Goal: Task Accomplishment & Management: Complete application form

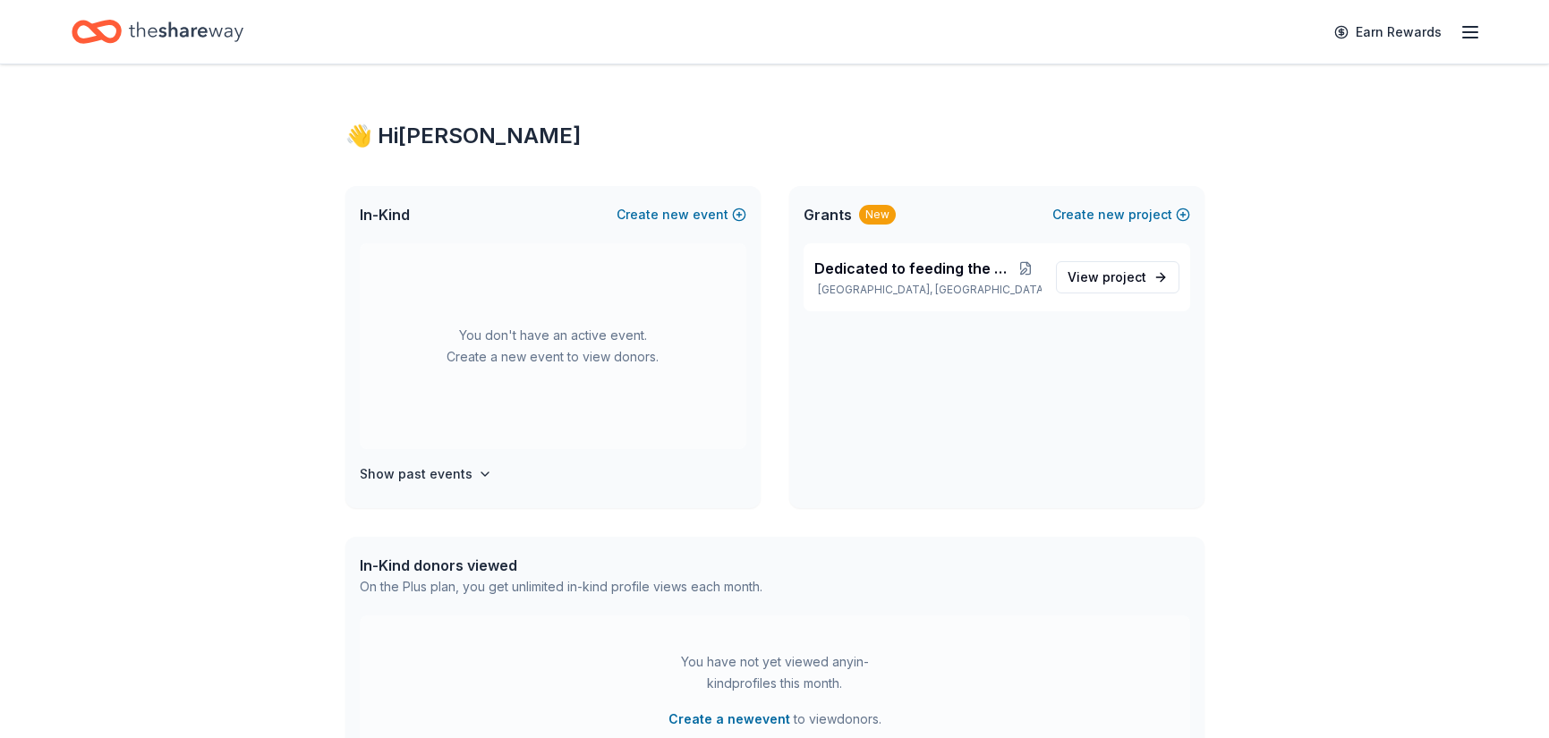
scroll to position [89, 0]
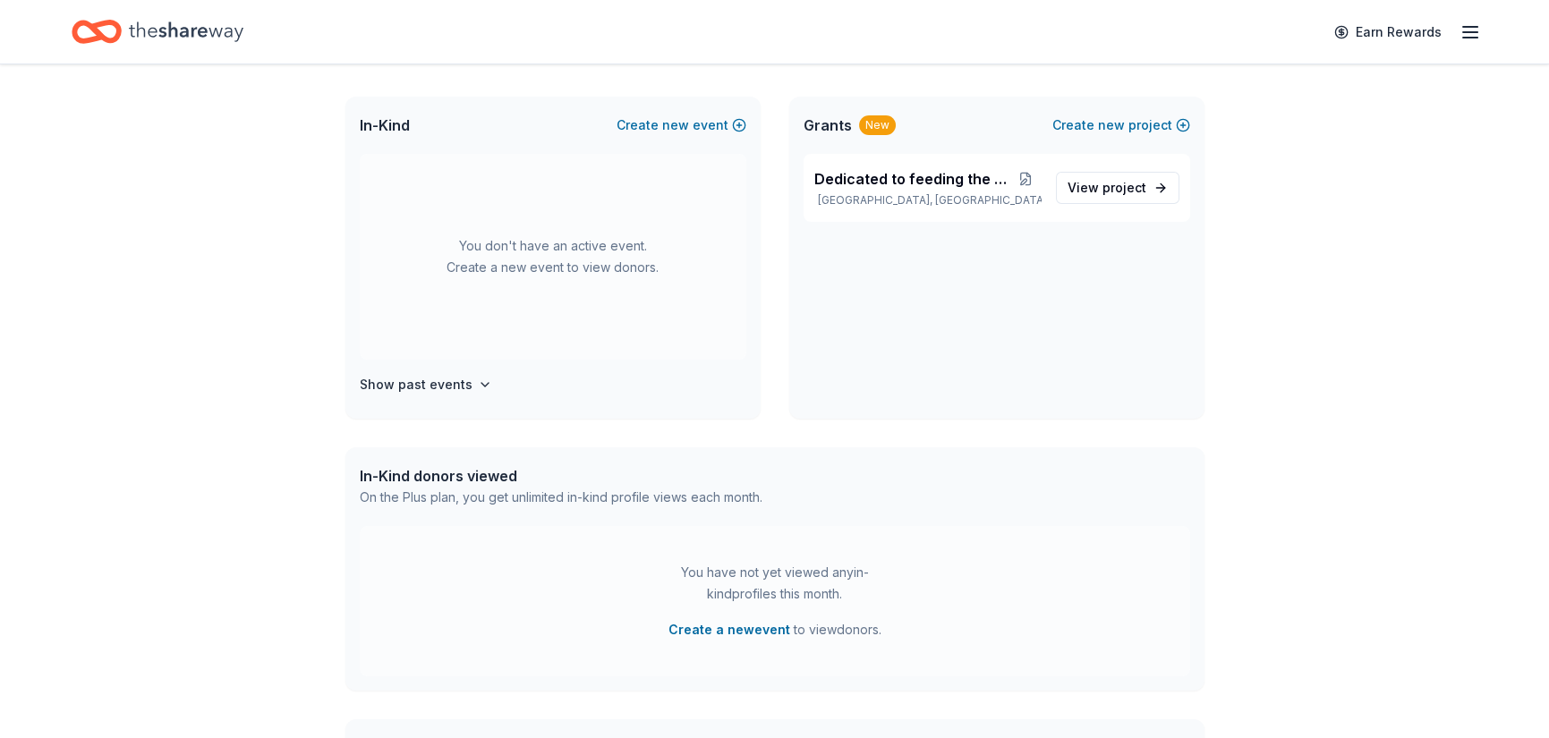
click at [1459, 31] on icon "button" at bounding box center [1469, 31] width 21 height 21
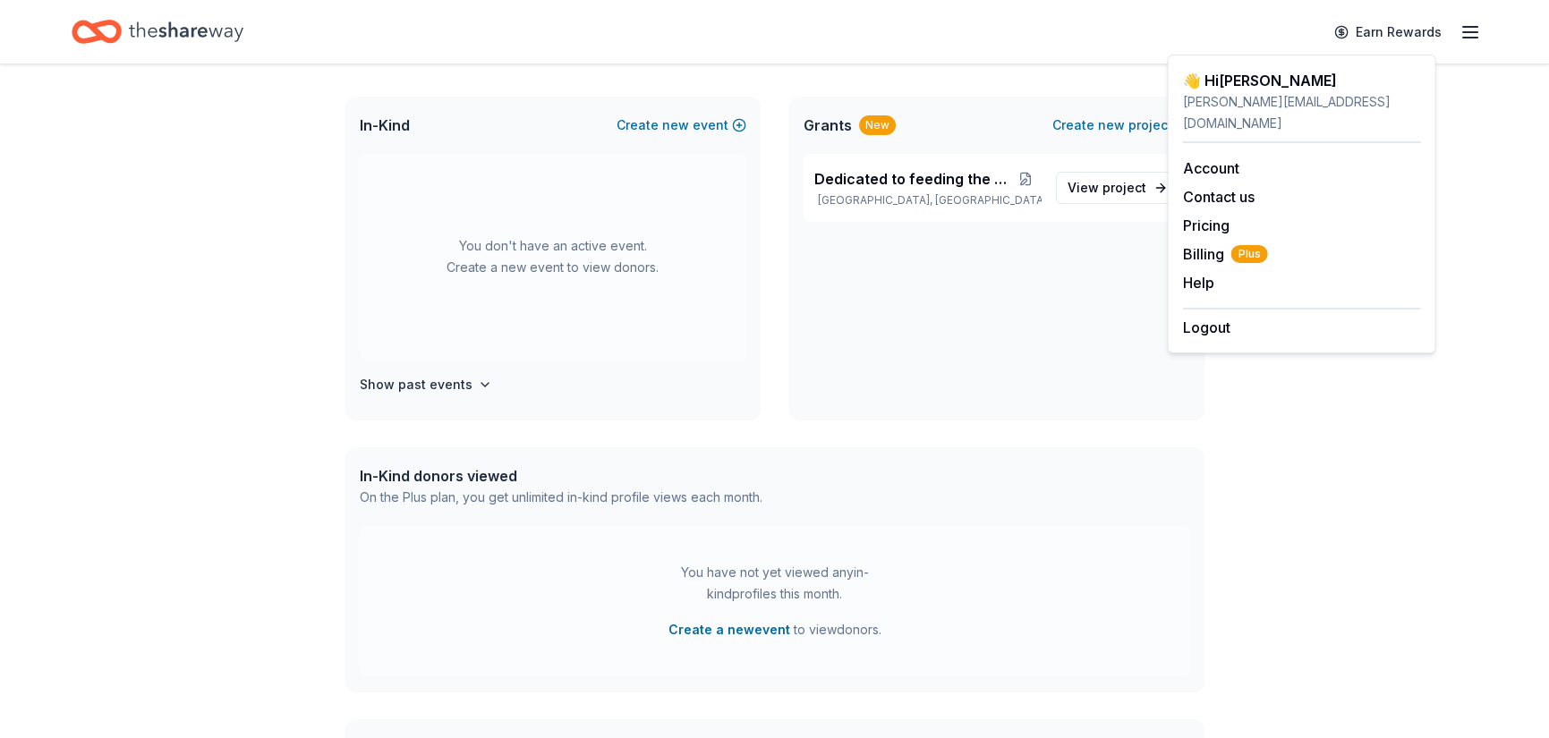
click at [482, 337] on div "You don't have an active event. Create a new event to view donors." at bounding box center [553, 257] width 387 height 206
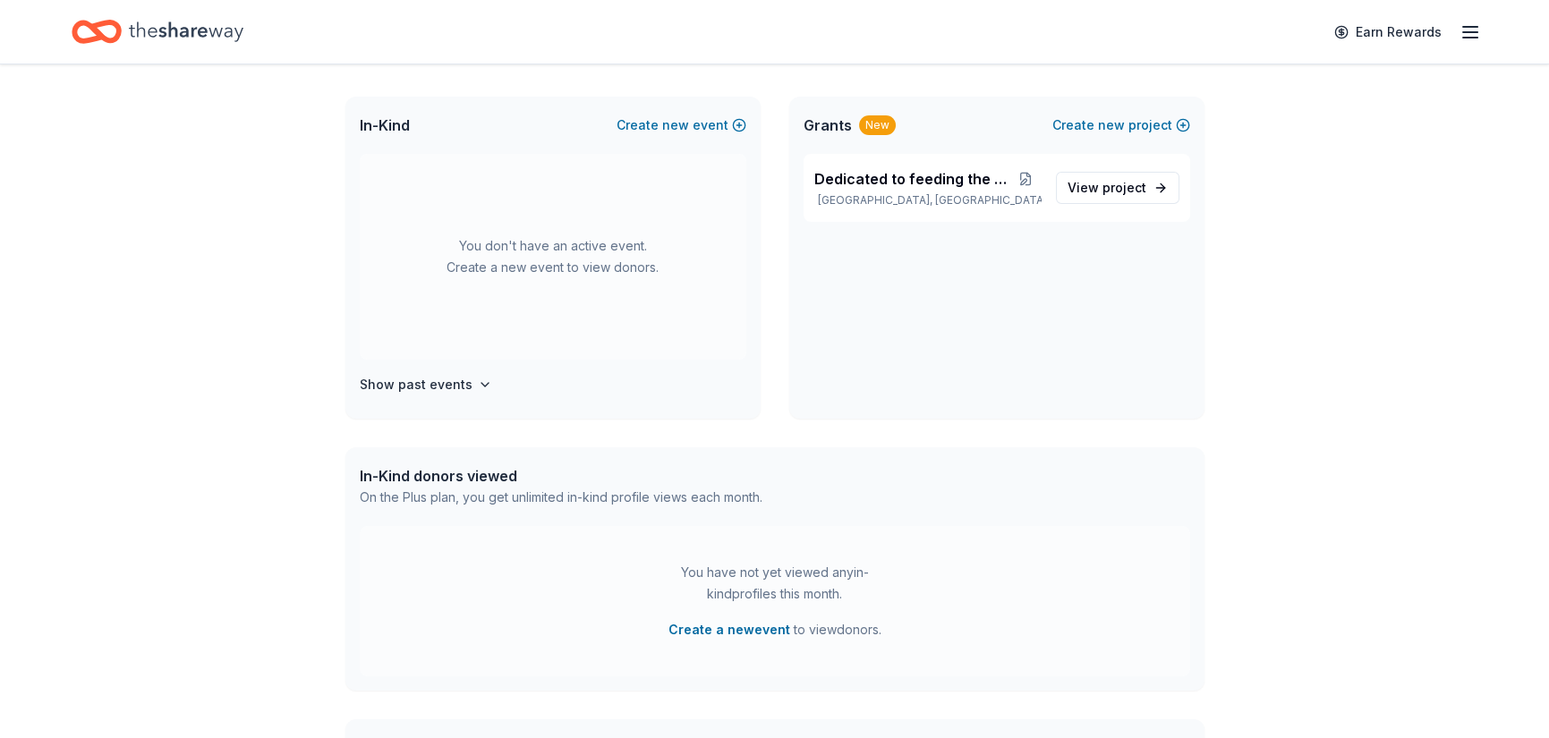
scroll to position [55, 0]
click at [472, 396] on h4 "Show past events" at bounding box center [416, 384] width 113 height 21
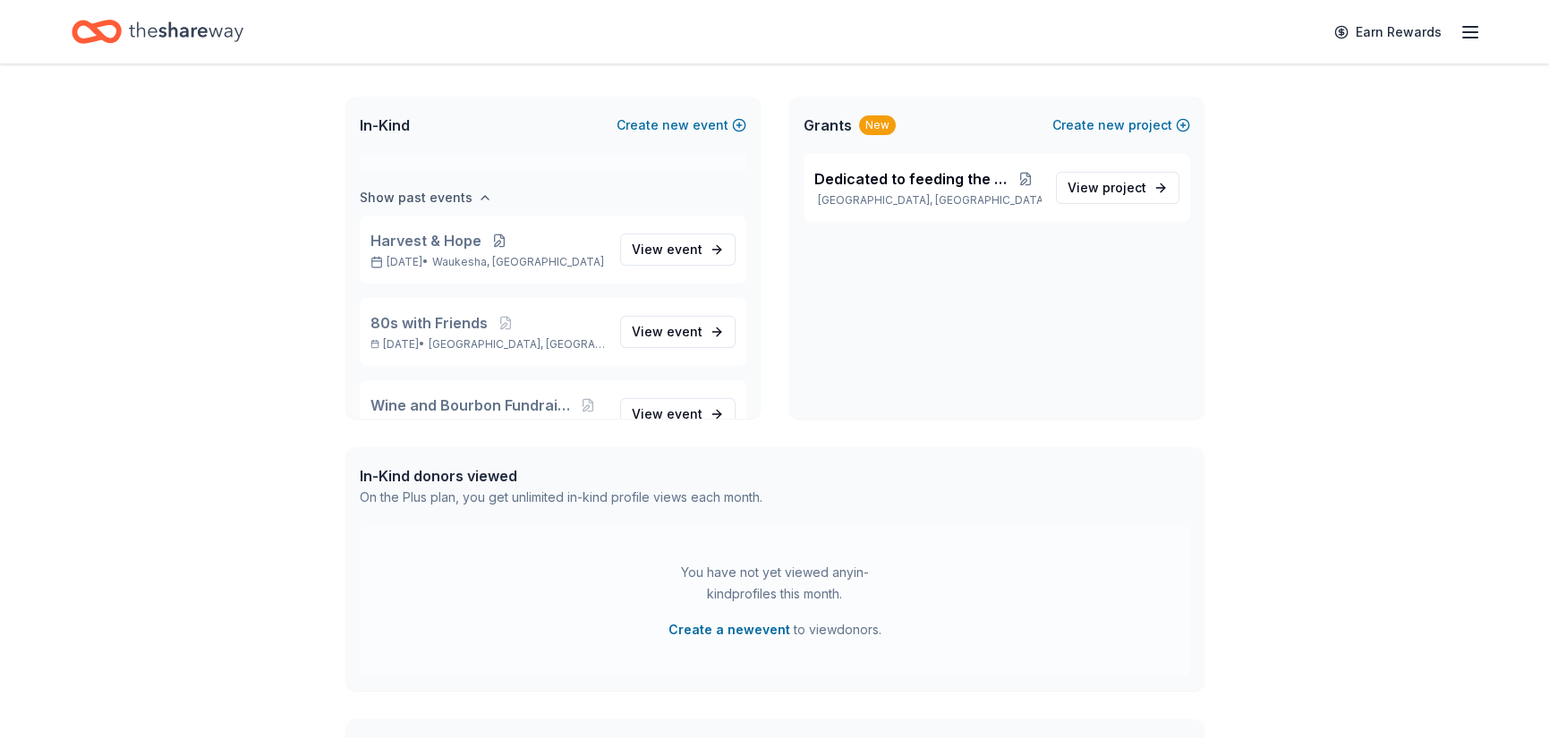
scroll to position [206, 0]
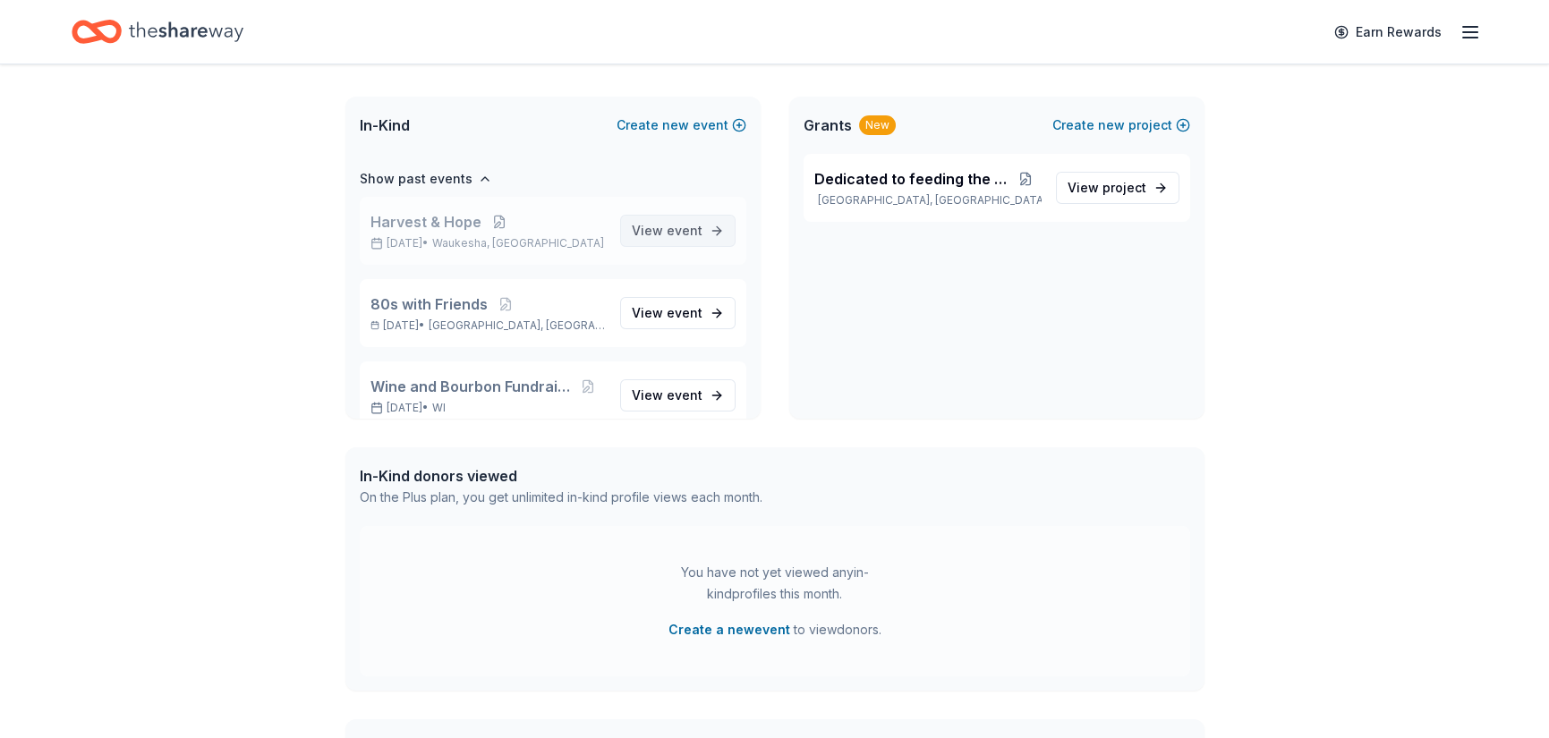
click at [667, 238] on span "event" at bounding box center [685, 230] width 36 height 15
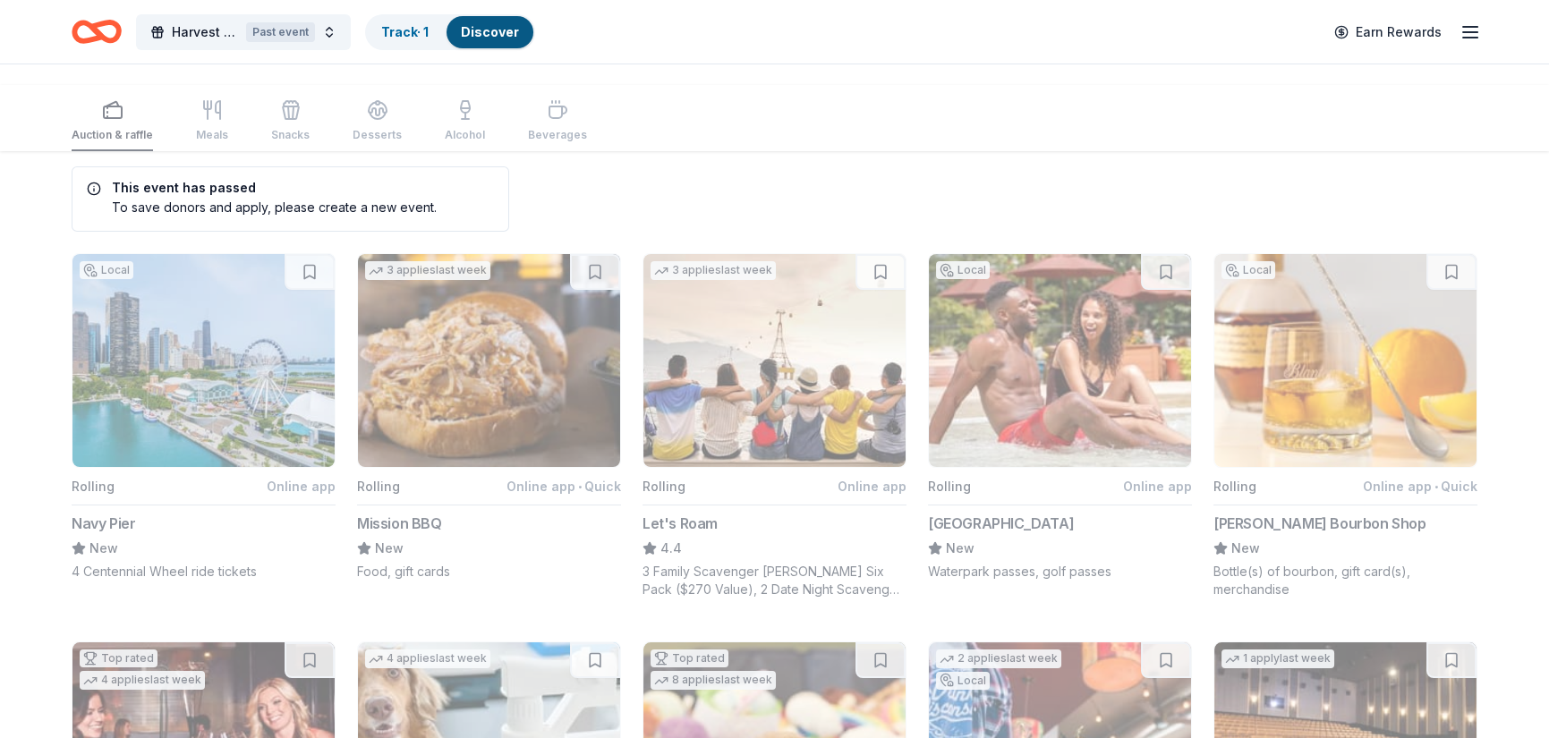
click at [1459, 43] on icon "button" at bounding box center [1469, 31] width 21 height 21
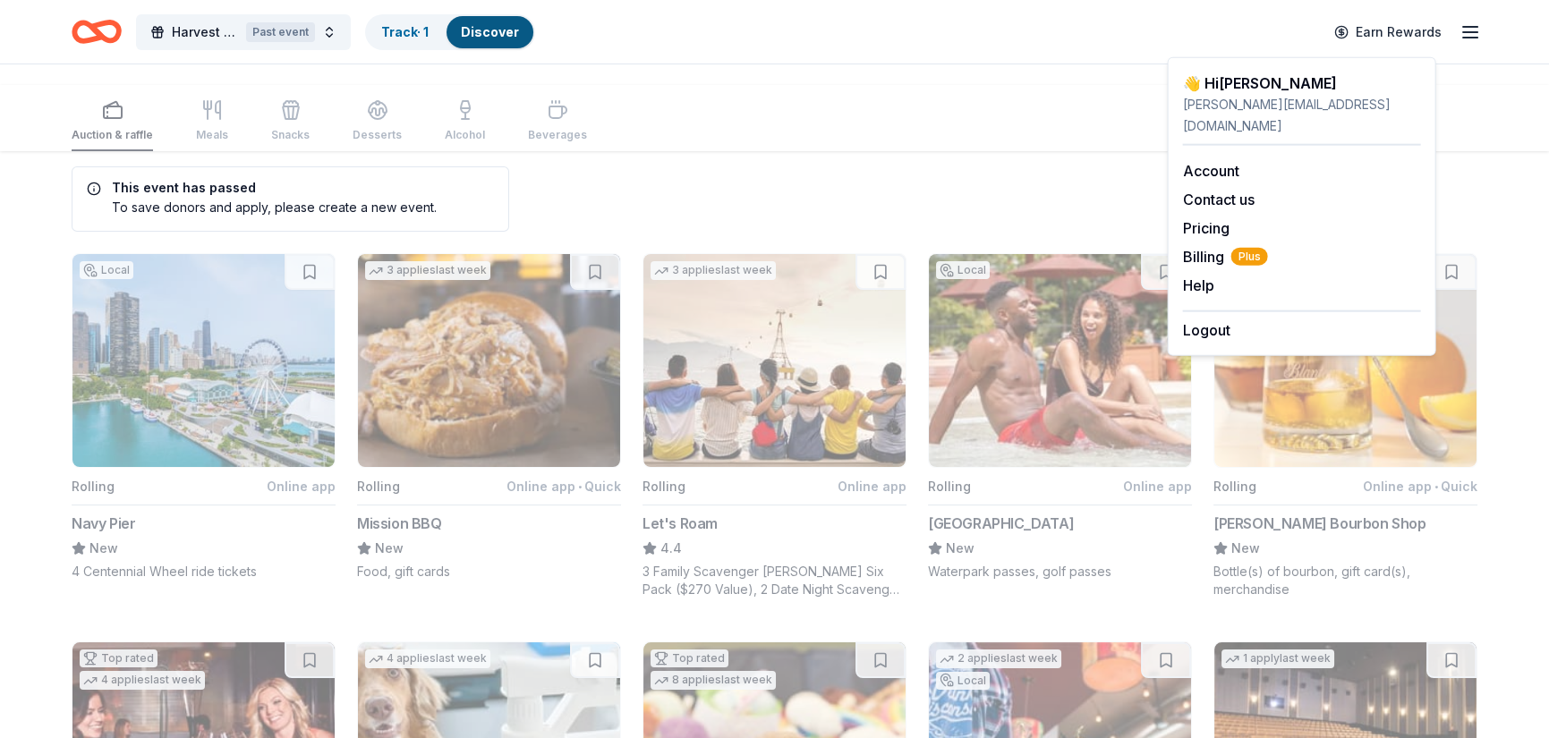
click at [1459, 43] on icon "button" at bounding box center [1469, 31] width 21 height 21
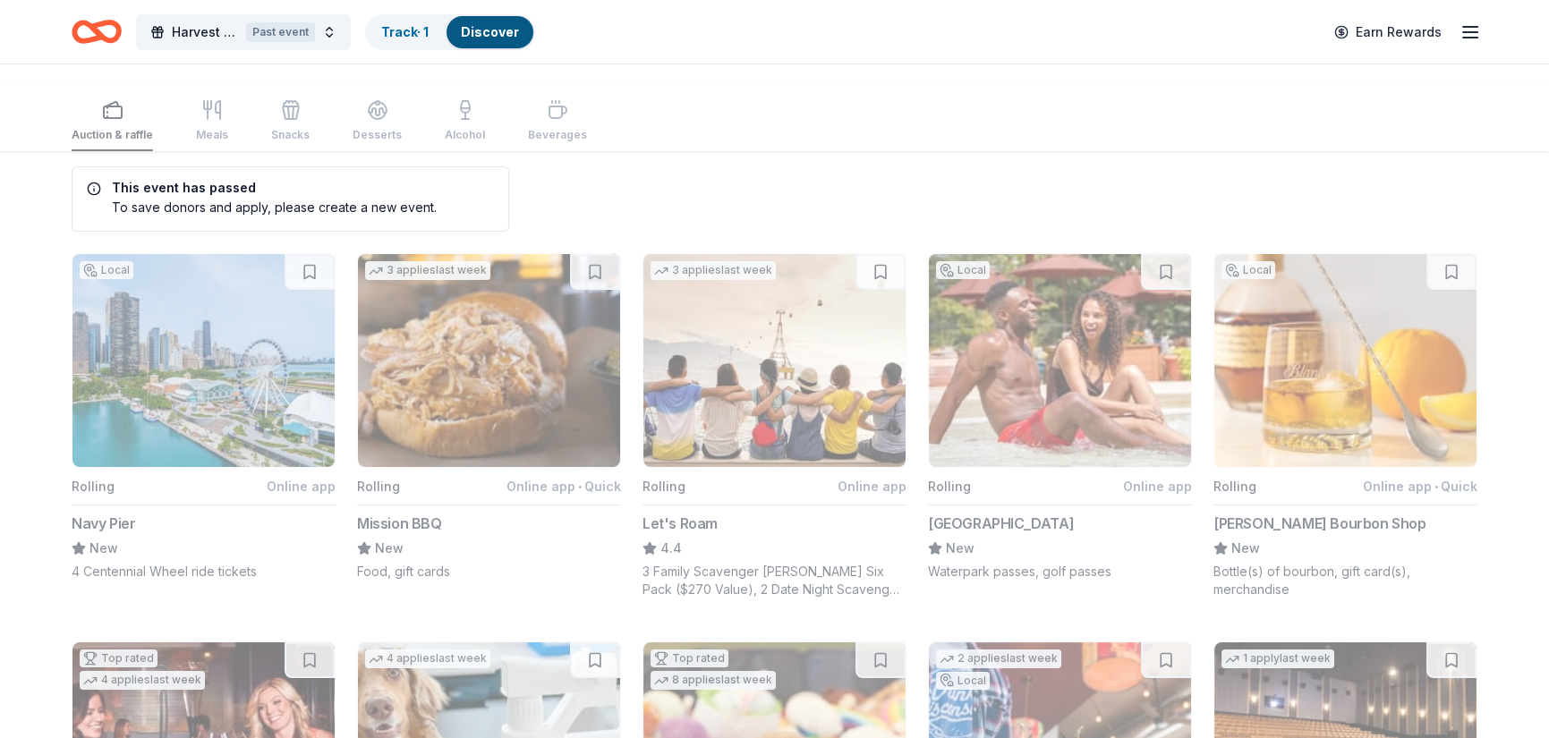
click at [228, 217] on div "To save donors and apply, please create a new event." at bounding box center [262, 207] width 350 height 19
click at [179, 194] on h5 "This event has passed" at bounding box center [262, 188] width 350 height 13
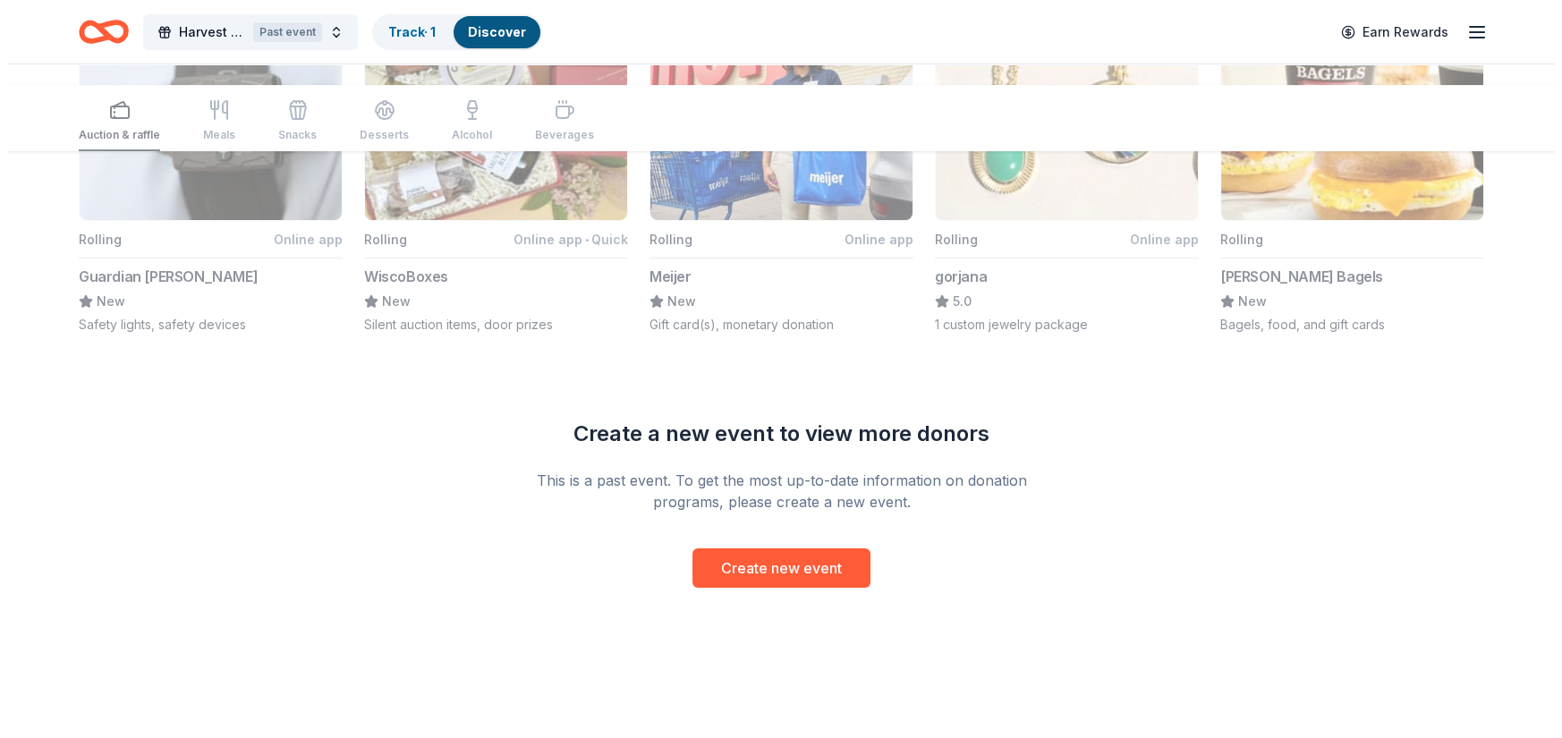
scroll to position [2237, 0]
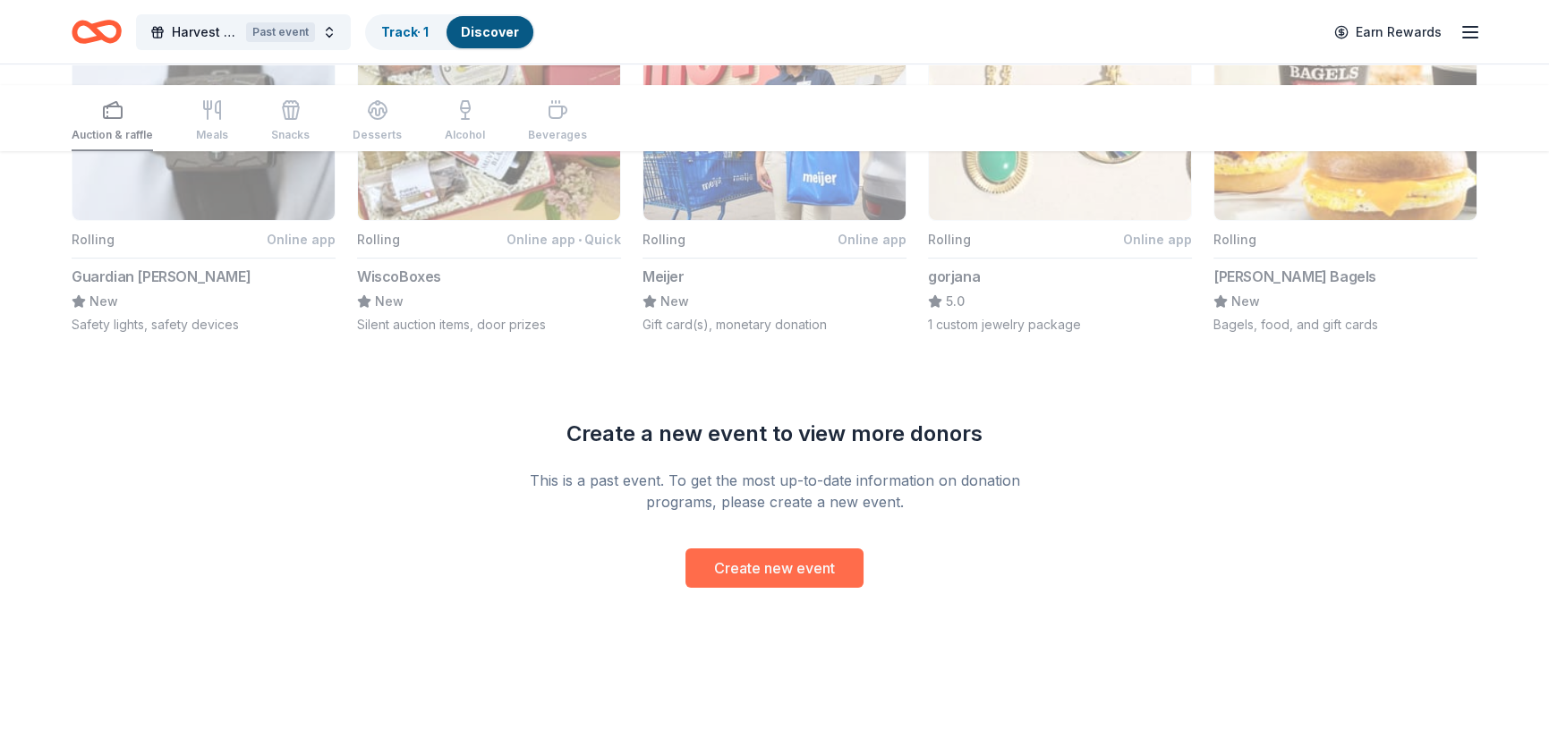
click at [802, 588] on button "Create new event" at bounding box center [774, 568] width 178 height 39
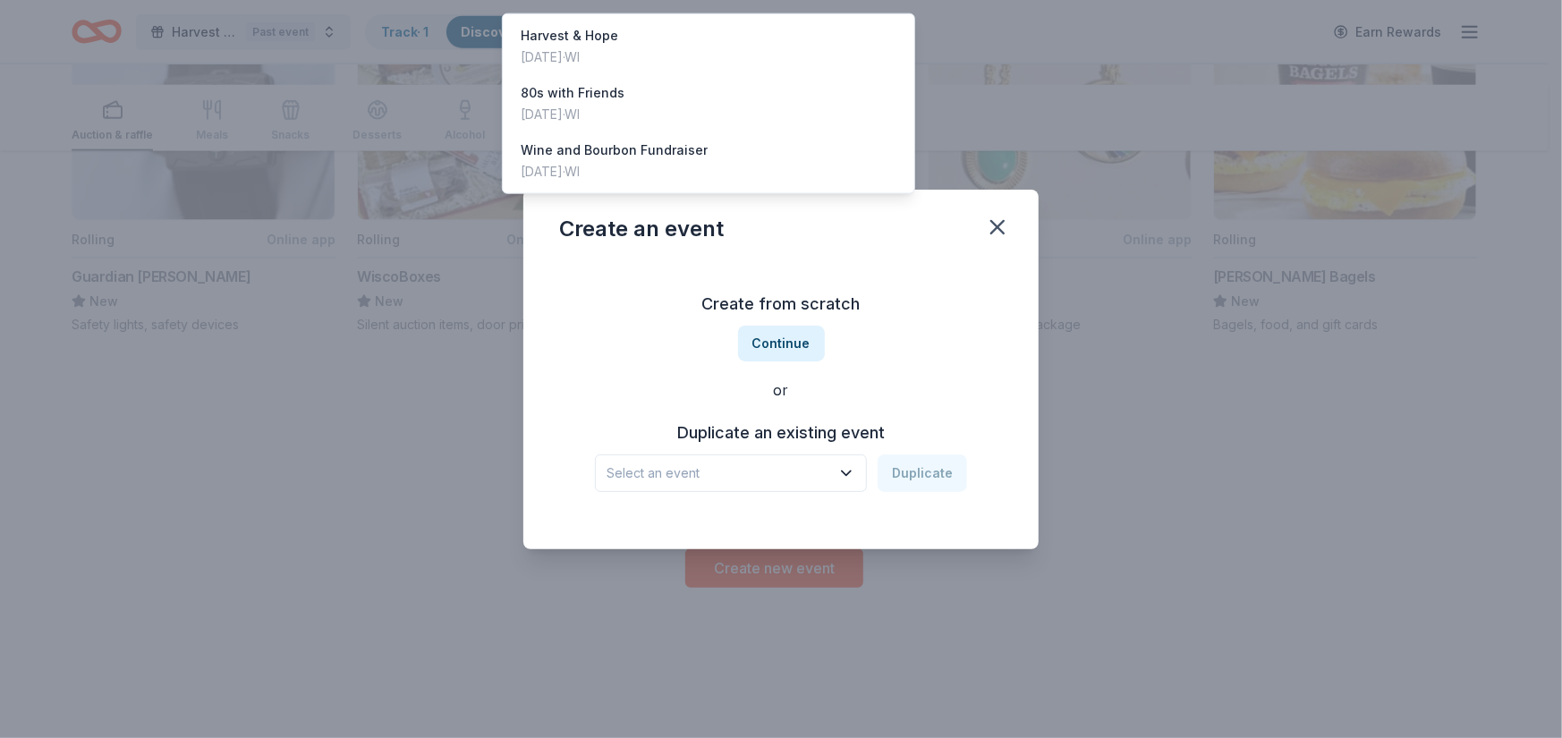
click at [732, 484] on span "Select an event" at bounding box center [719, 473] width 224 height 21
click at [618, 68] on div "[DATE] · WI" at bounding box center [570, 57] width 98 height 21
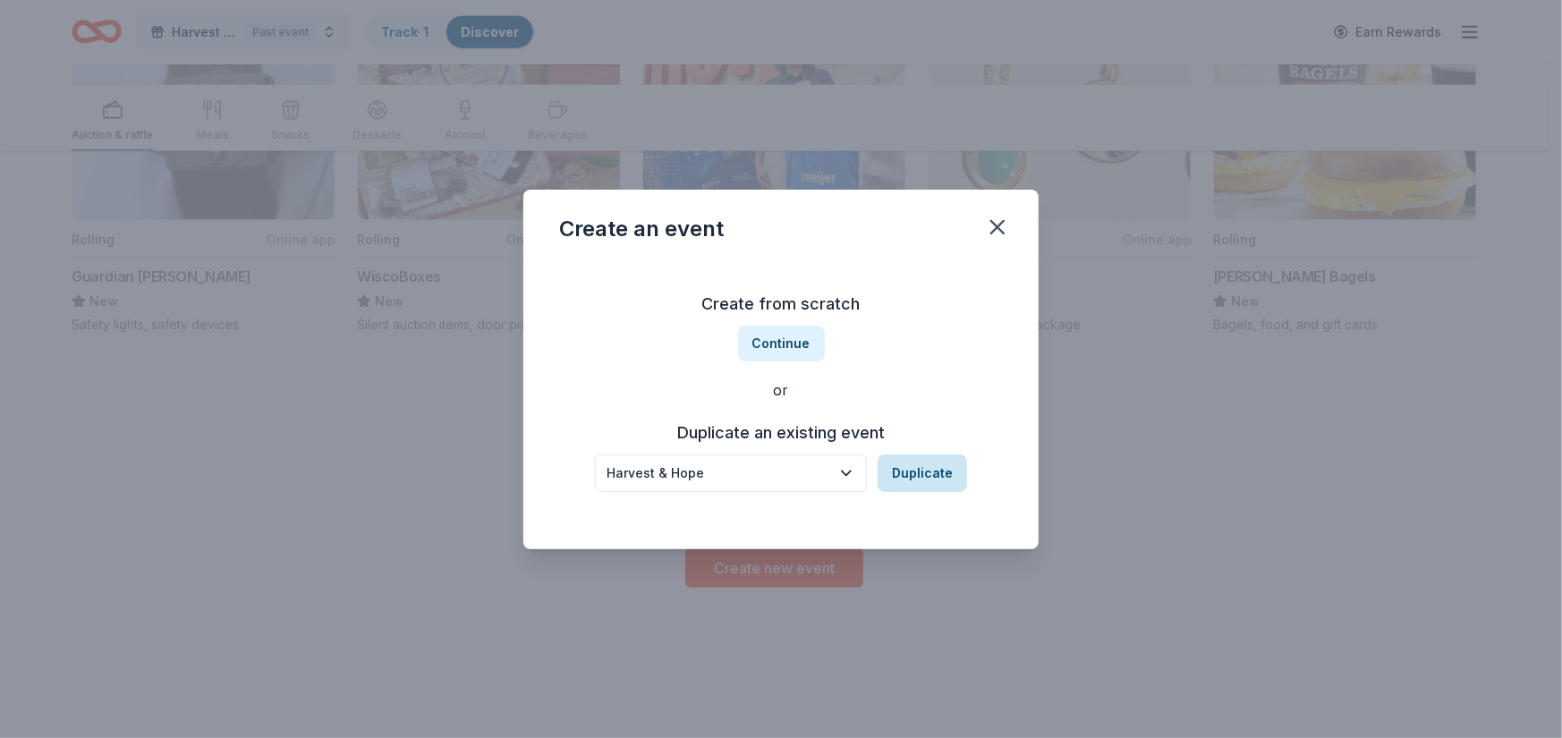
click at [967, 492] on button "Duplicate" at bounding box center [922, 474] width 89 height 38
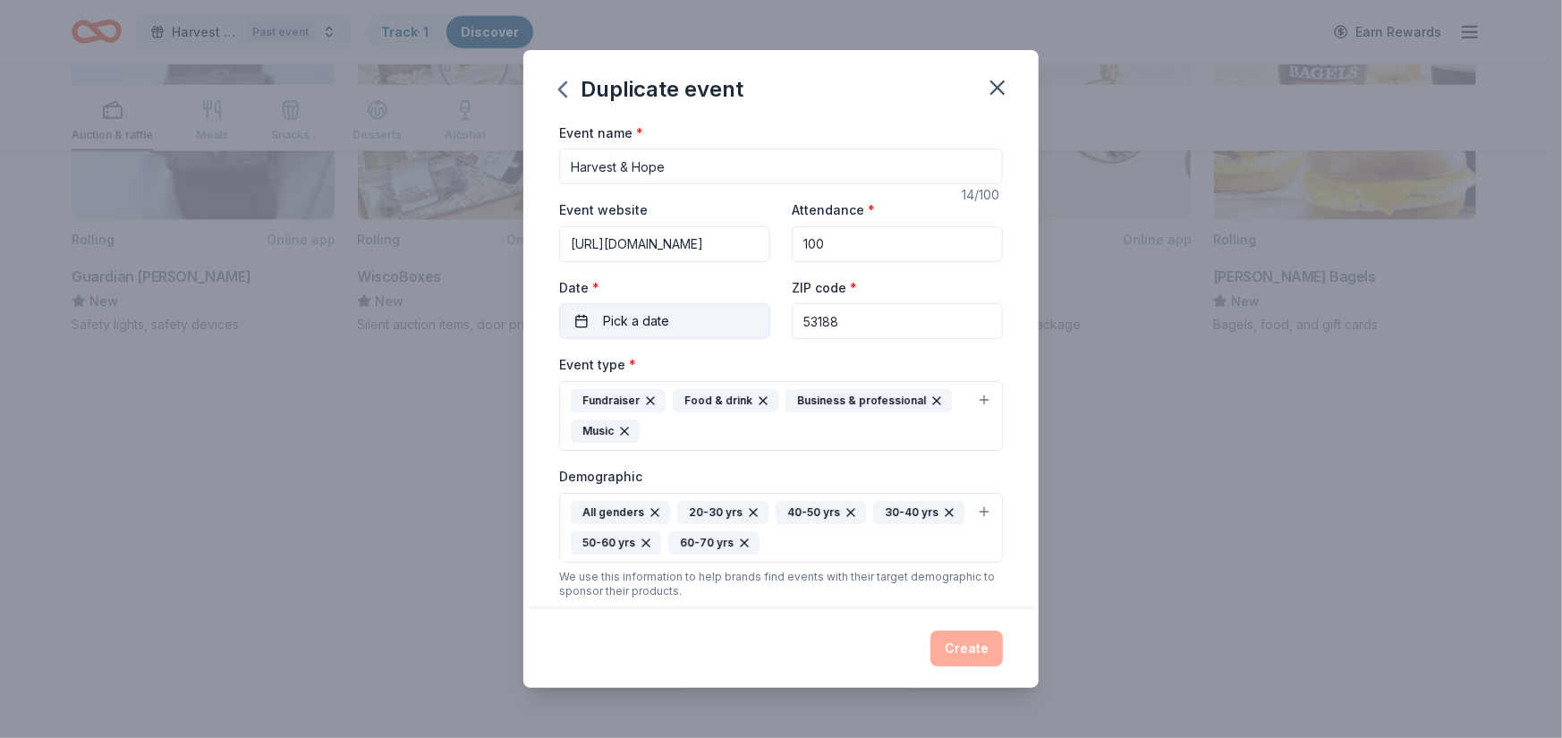
click at [672, 339] on button "Pick a date" at bounding box center [664, 321] width 211 height 36
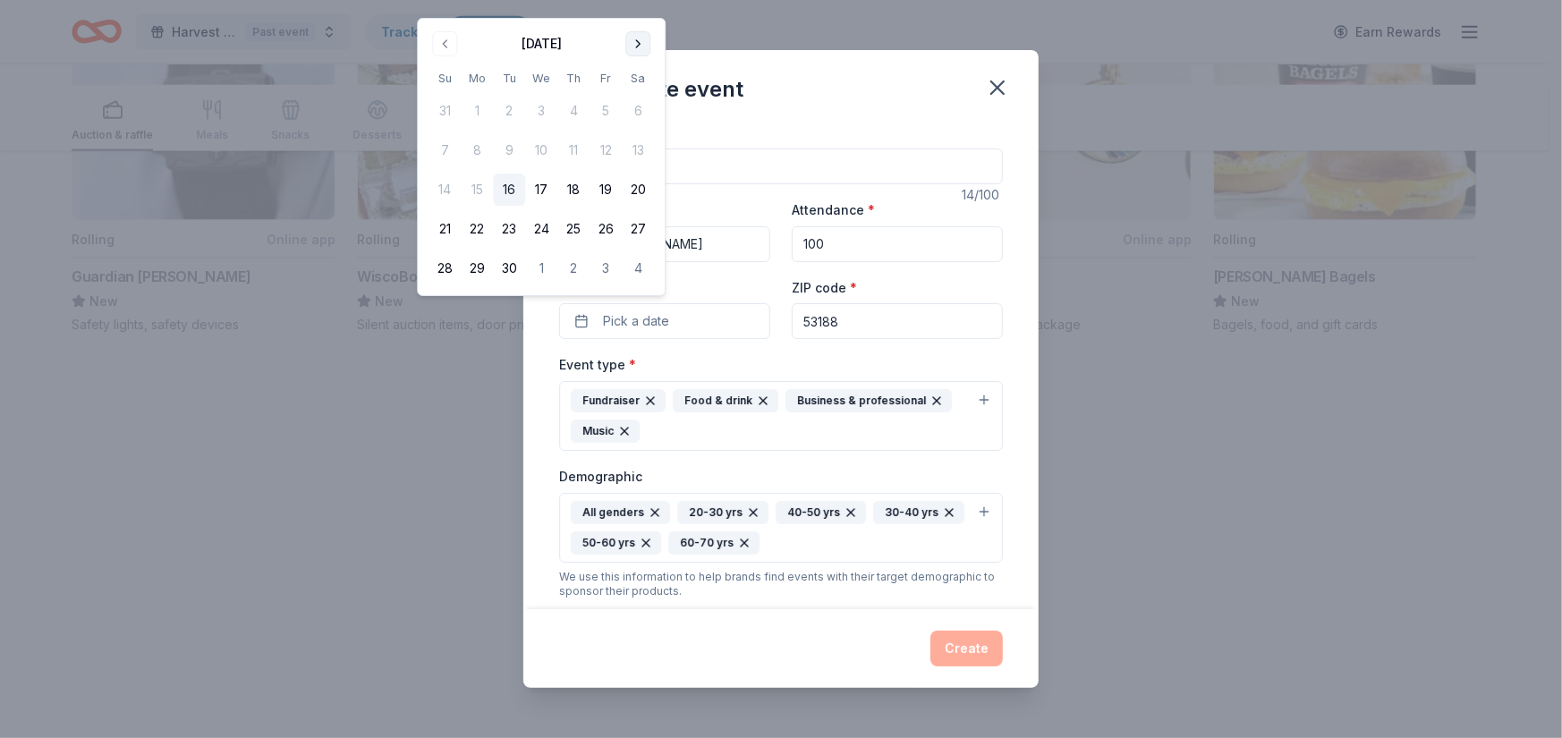
click at [651, 53] on button "Go to next month" at bounding box center [637, 43] width 25 height 25
click at [651, 55] on button "Go to next month" at bounding box center [637, 43] width 25 height 25
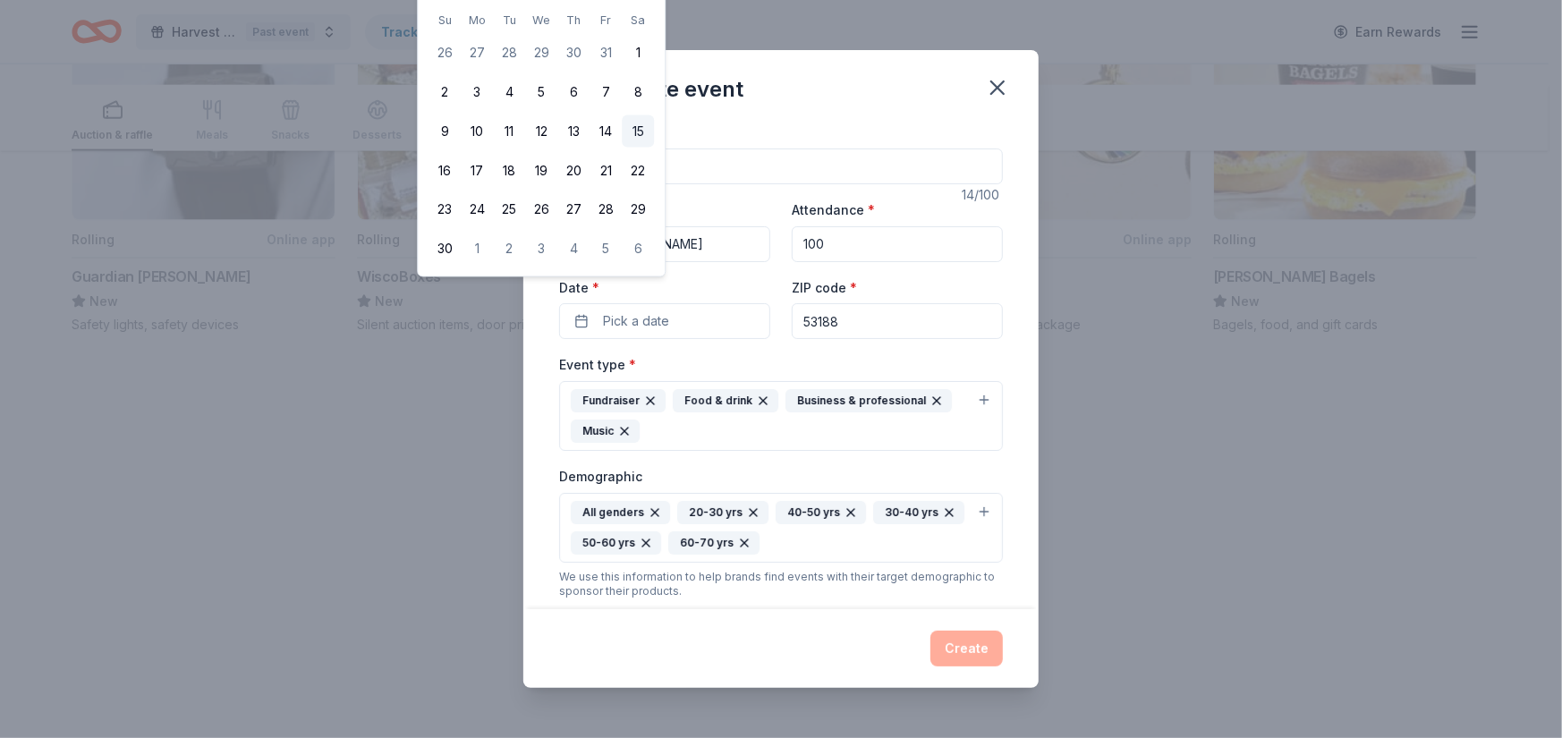
click at [654, 148] on button "15" at bounding box center [638, 131] width 32 height 32
click at [805, 609] on div "Create" at bounding box center [780, 648] width 515 height 79
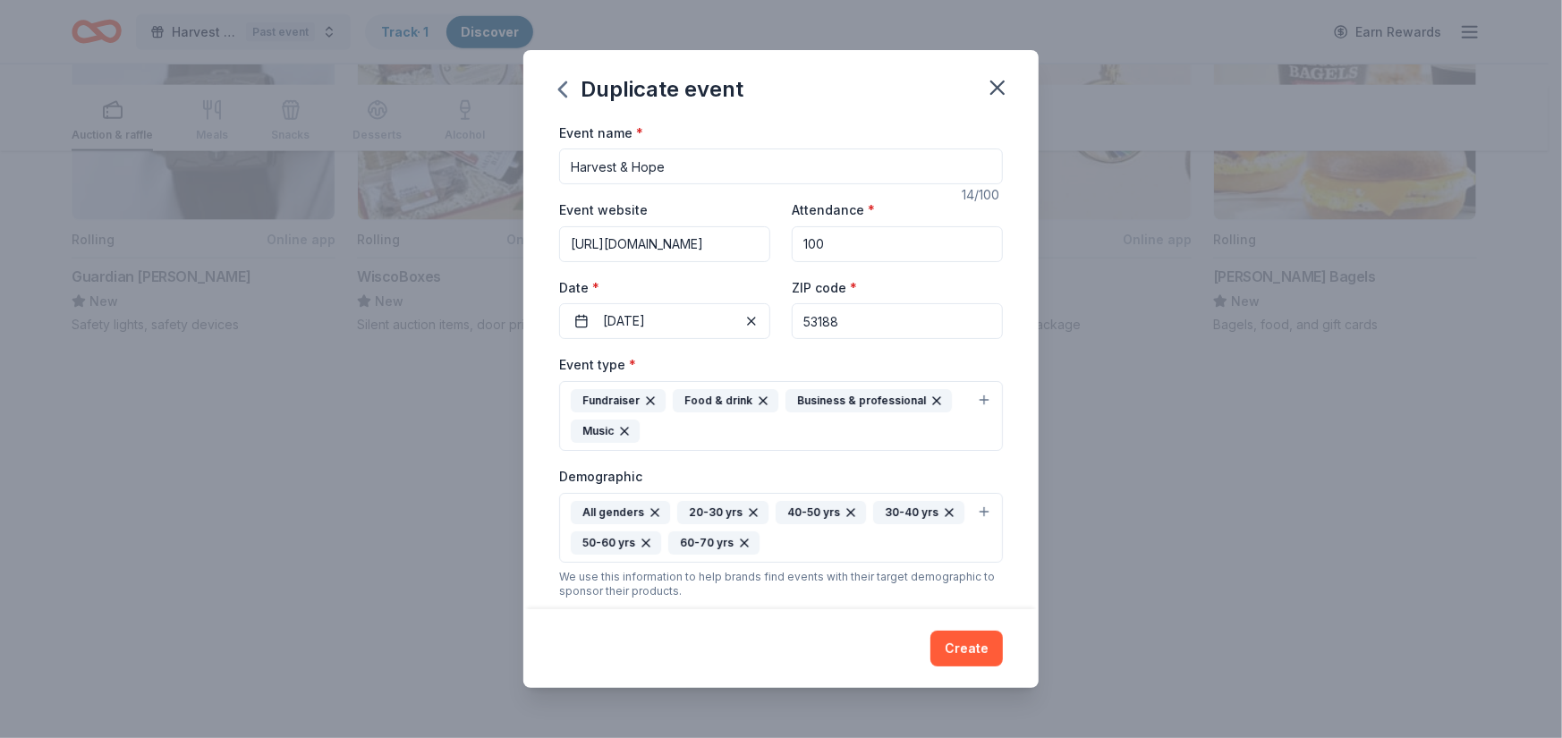
click at [717, 451] on div "Event type * Fundraiser Food & drink Business & professional Music" at bounding box center [781, 402] width 444 height 98
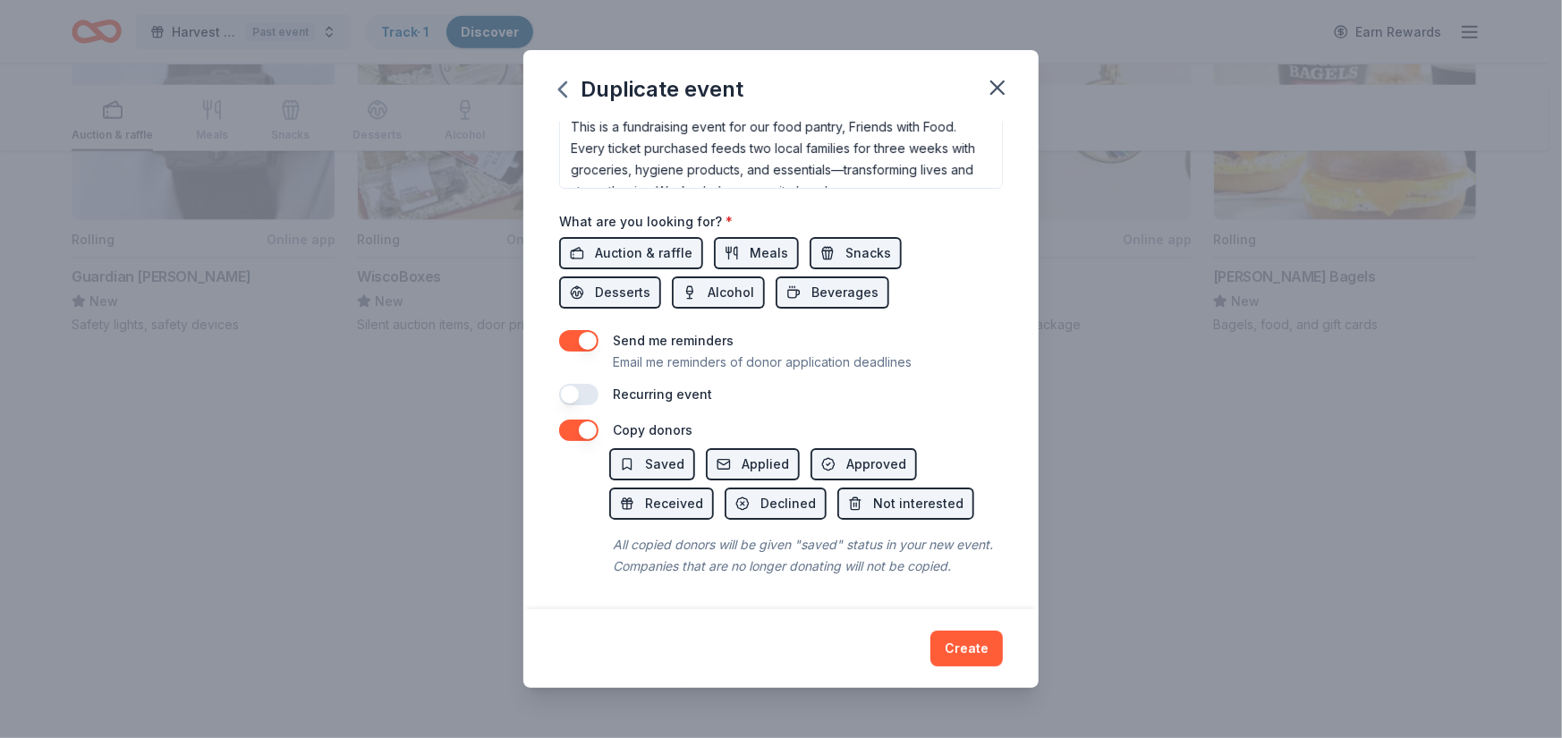
scroll to position [644, 0]
click at [830, 69] on input "Mailing address" at bounding box center [729, 51] width 341 height 36
type input "[STREET_ADDRESS]"
click at [1003, 635] on button "Create" at bounding box center [967, 649] width 72 height 36
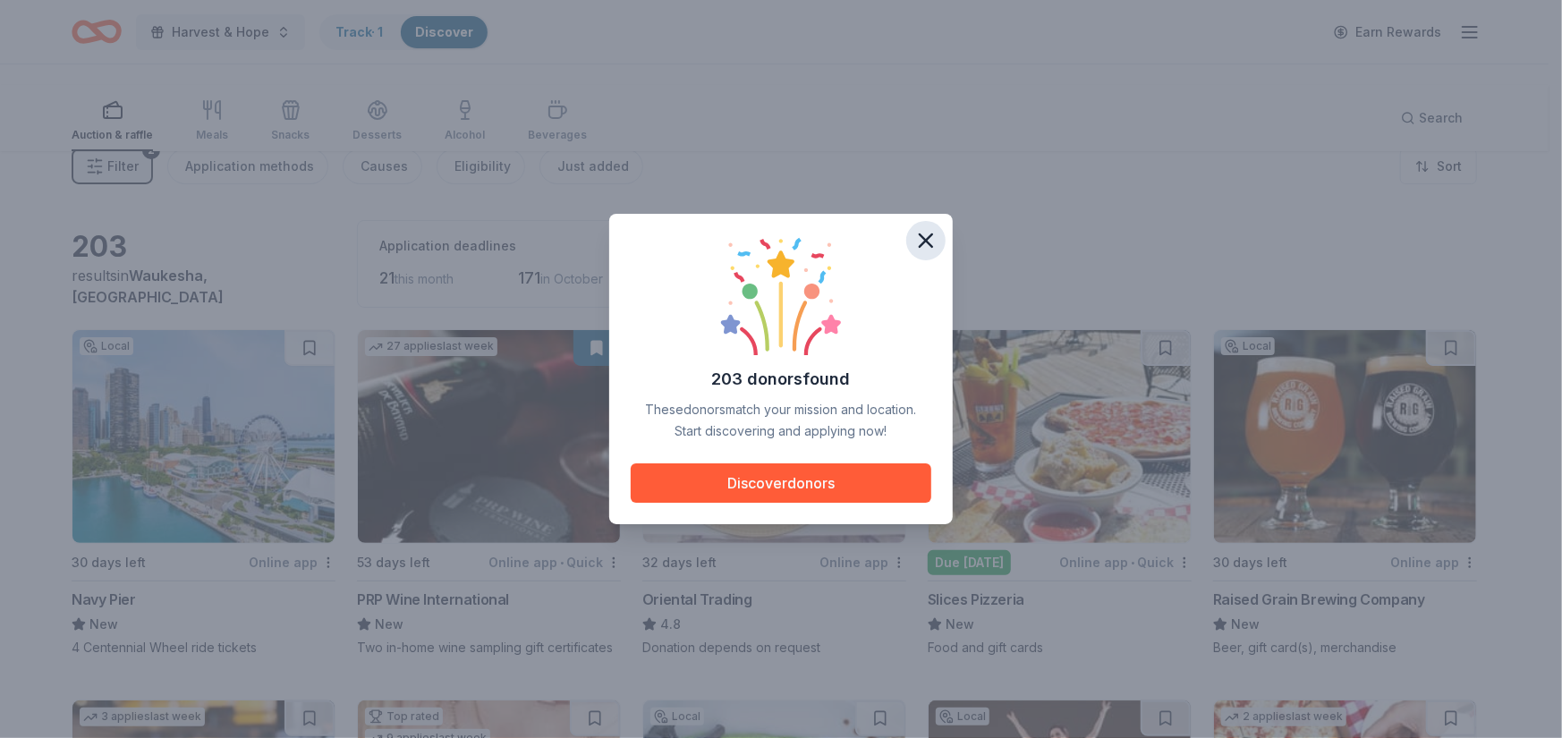
click at [932, 234] on icon "button" at bounding box center [926, 240] width 13 height 13
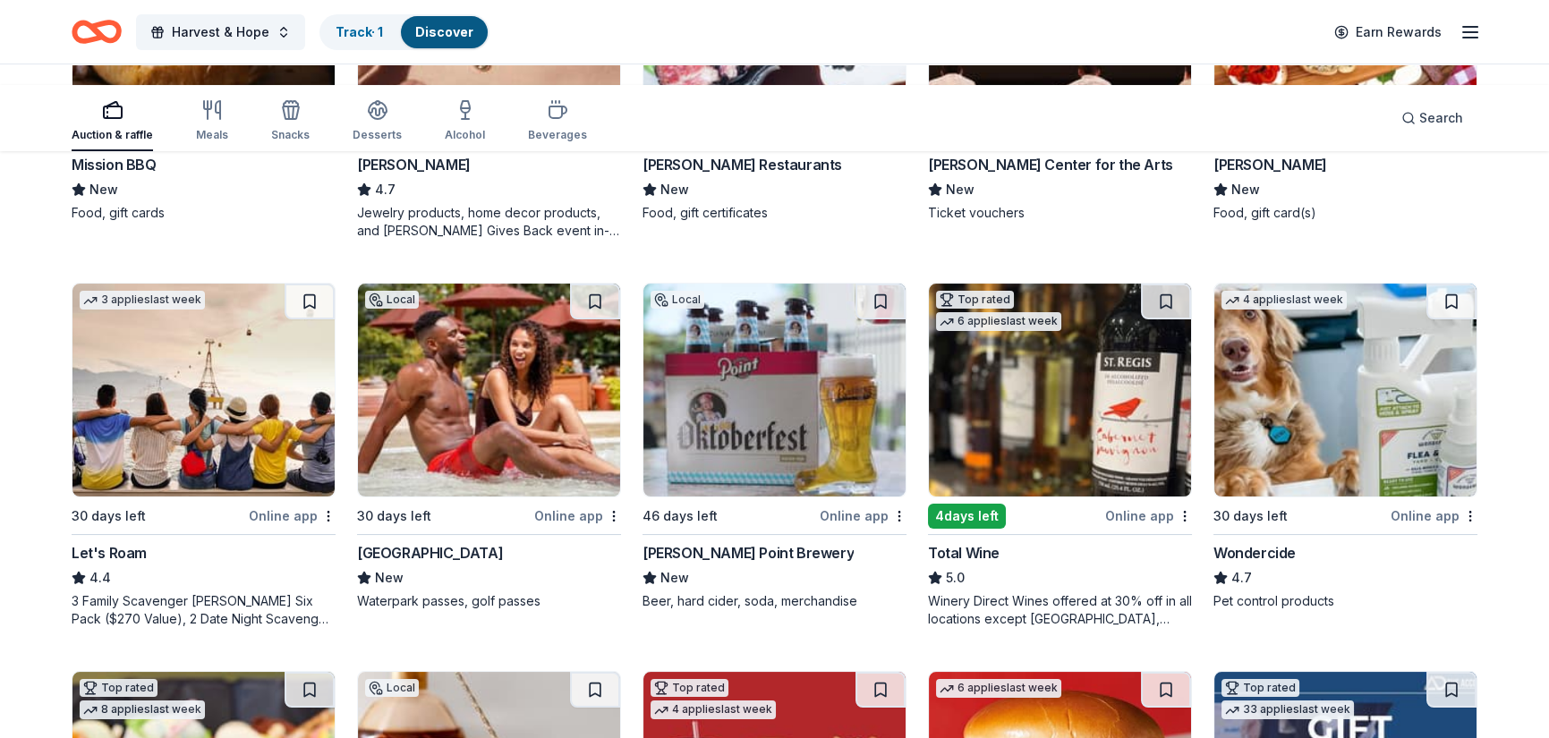
scroll to position [895, 0]
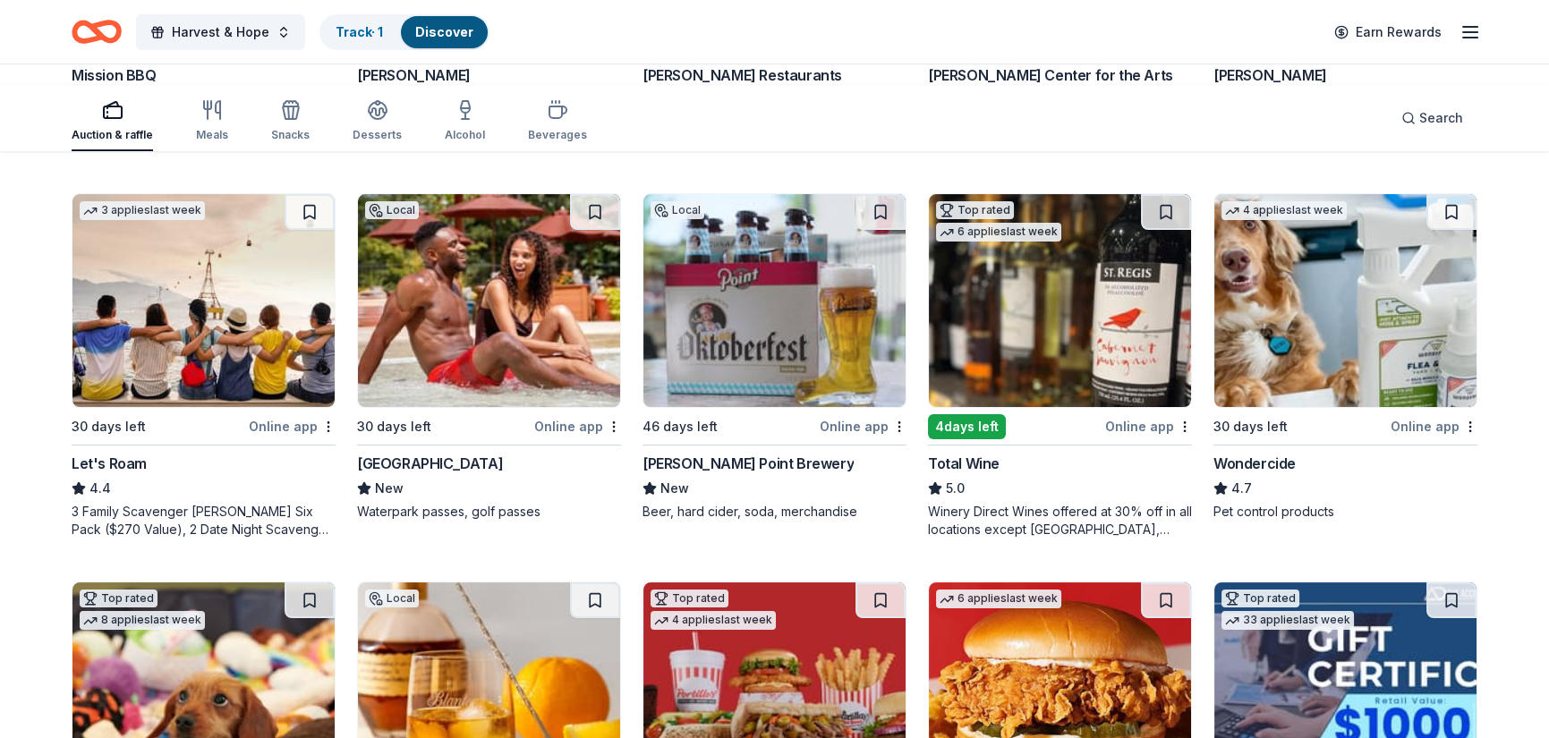
click at [433, 51] on div "Due [DATE]" at bounding box center [398, 38] width 83 height 25
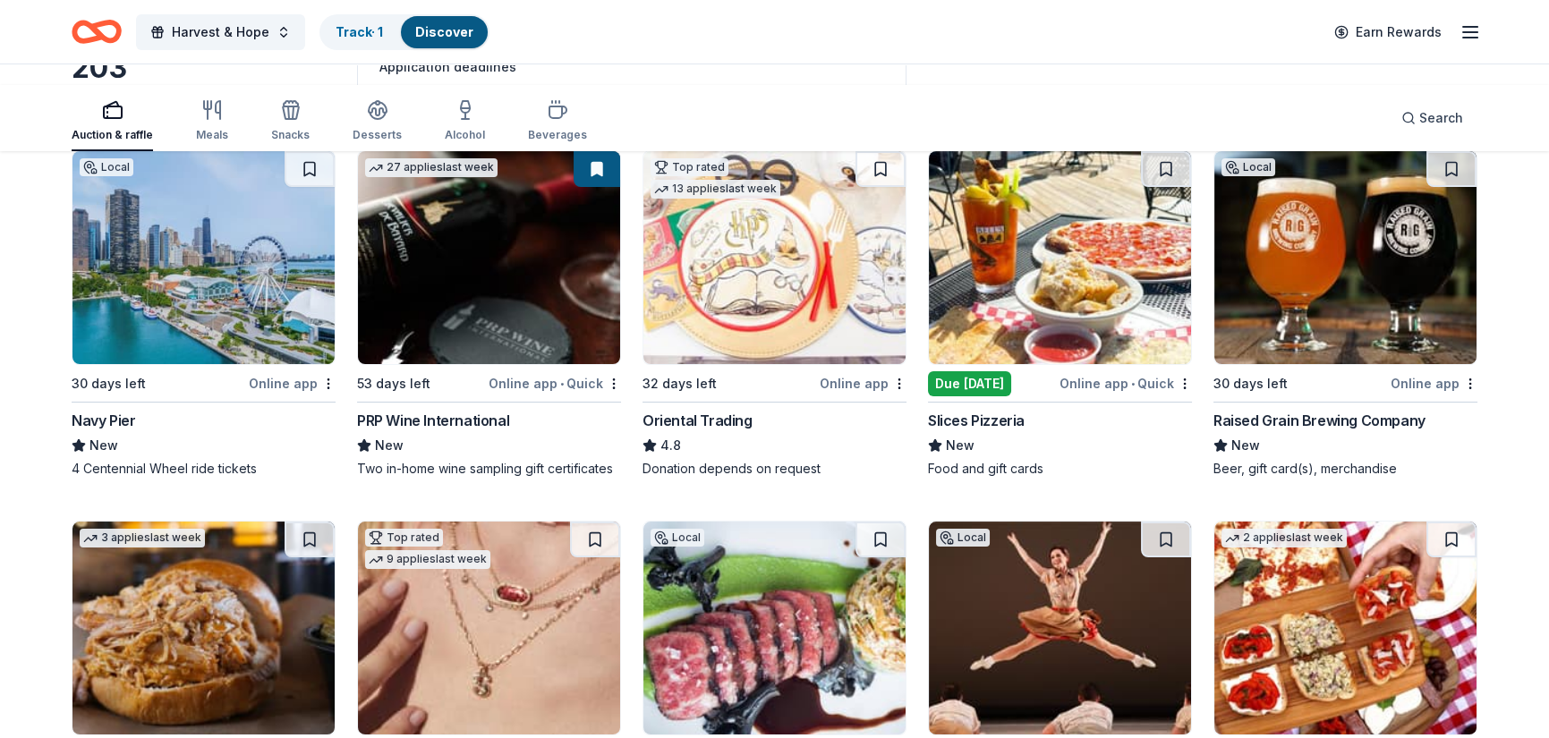
scroll to position [268, 0]
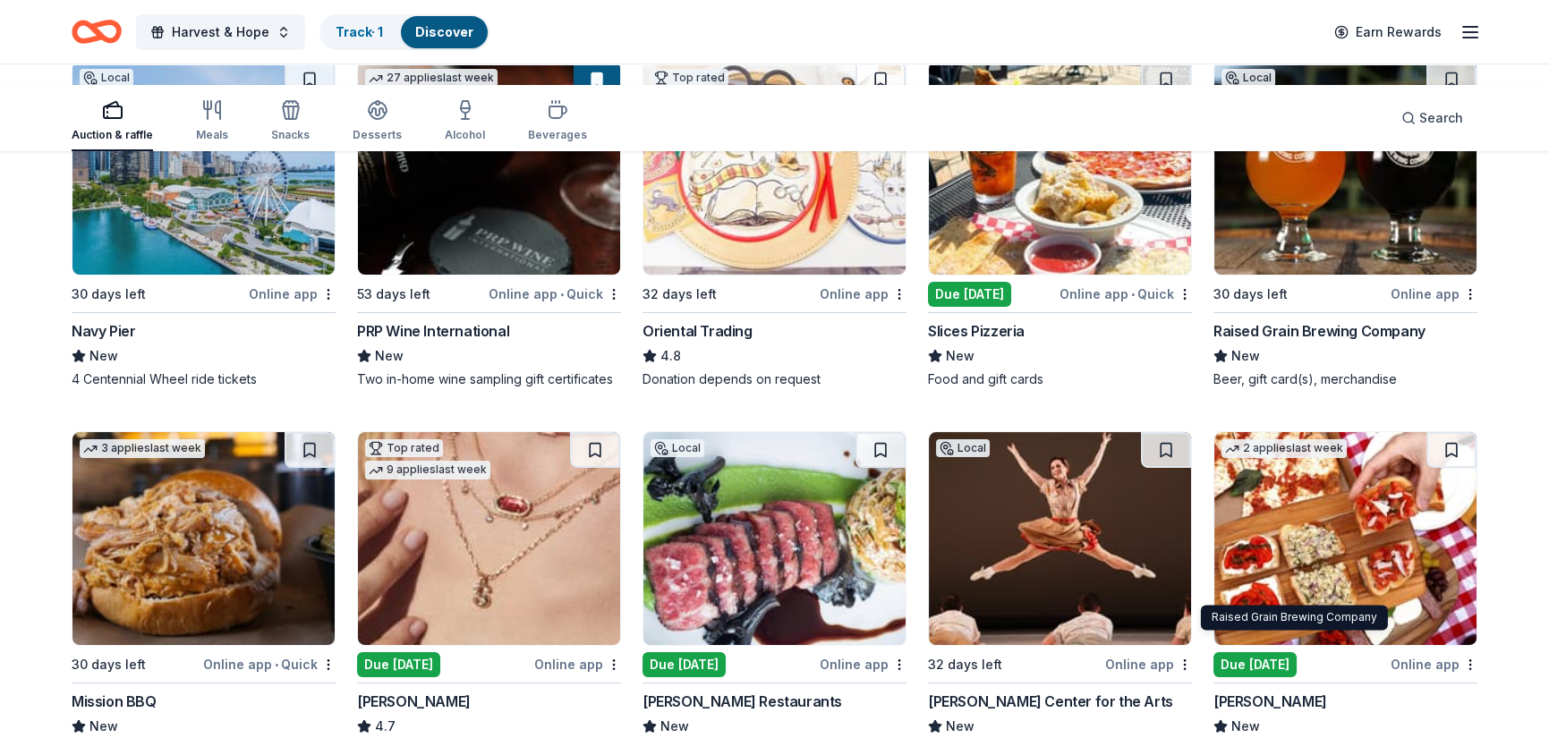
click at [1402, 342] on div "Raised Grain Brewing Company" at bounding box center [1319, 330] width 212 height 21
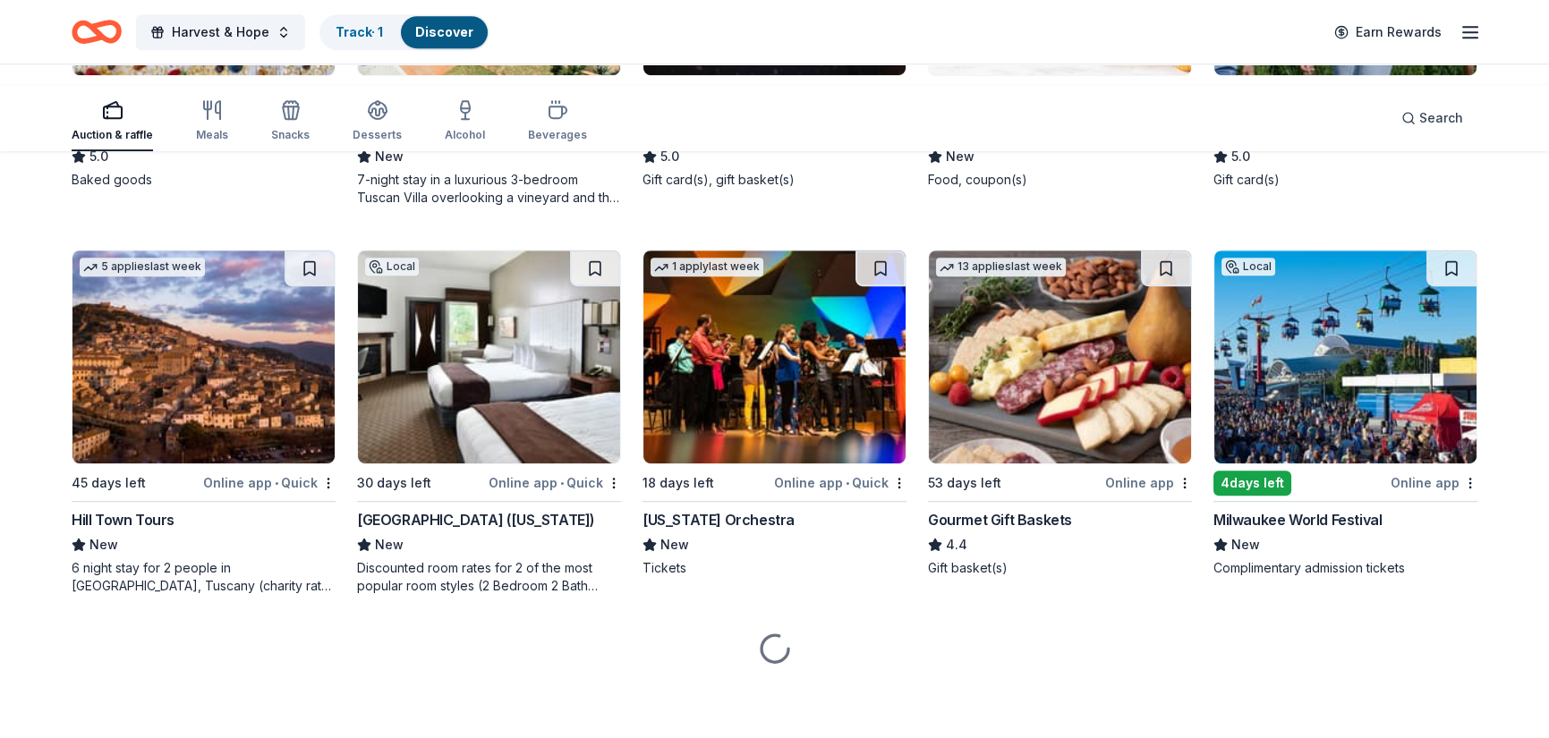
scroll to position [4359, 0]
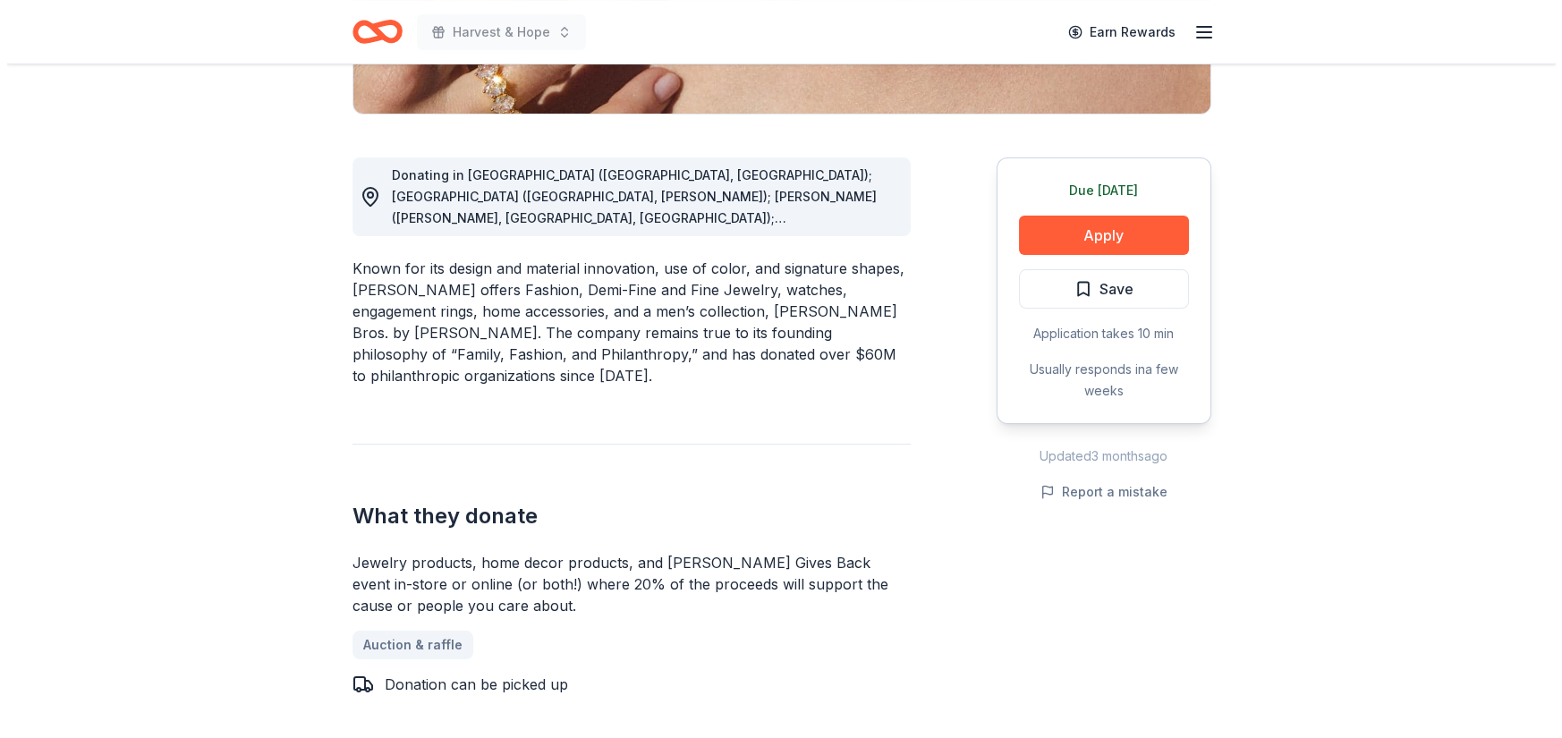
scroll to position [447, 0]
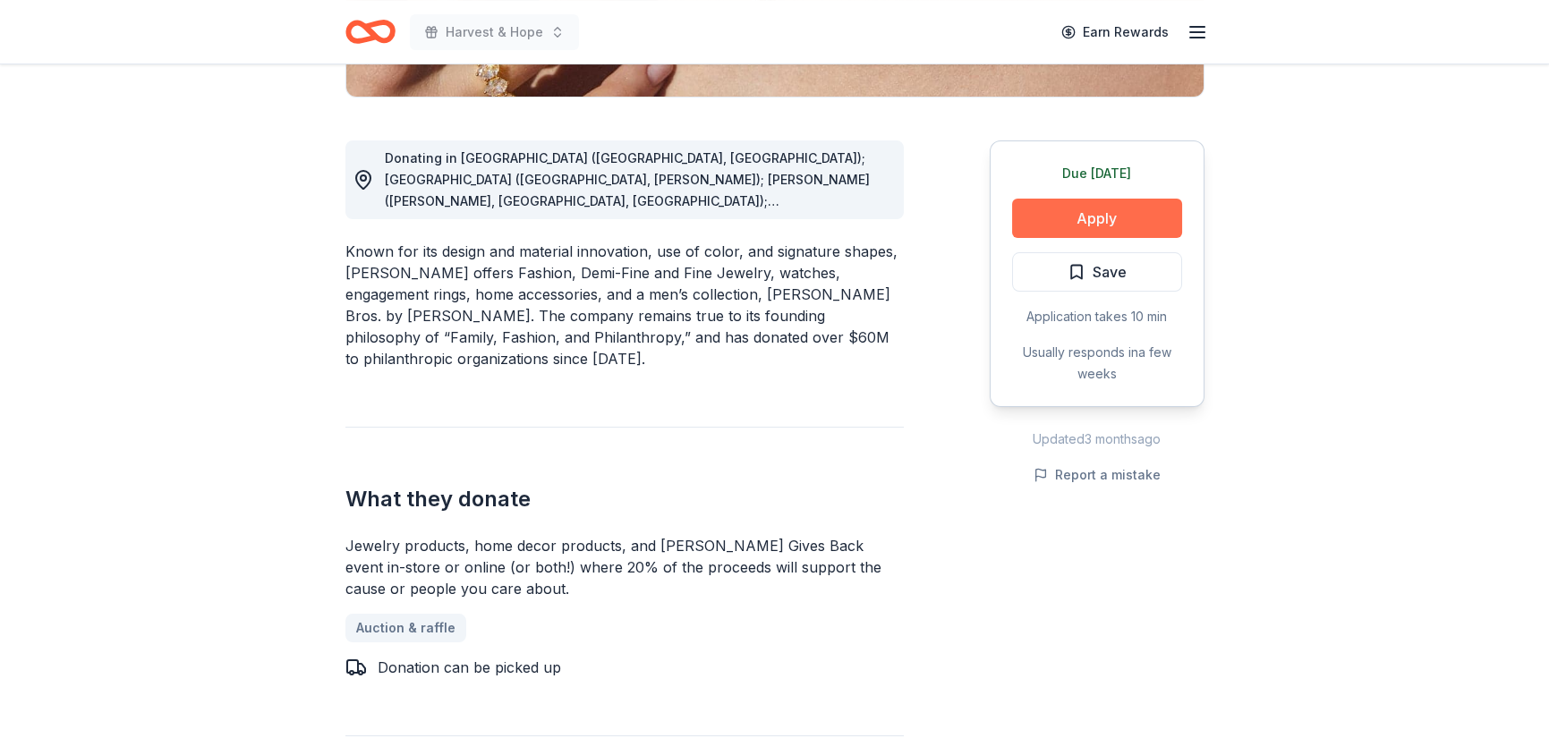
click at [1012, 238] on button "Apply" at bounding box center [1097, 218] width 170 height 39
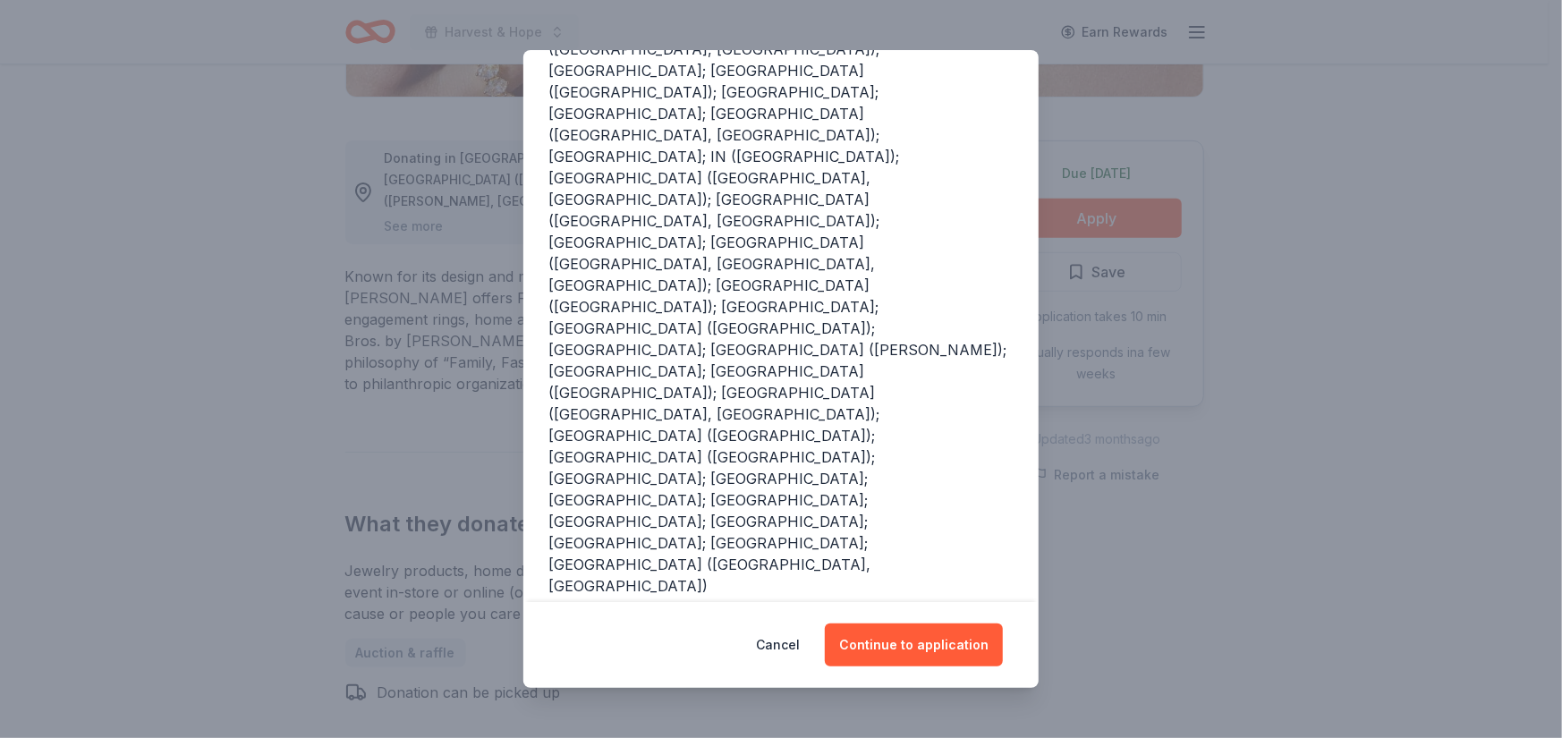
scroll to position [447, 0]
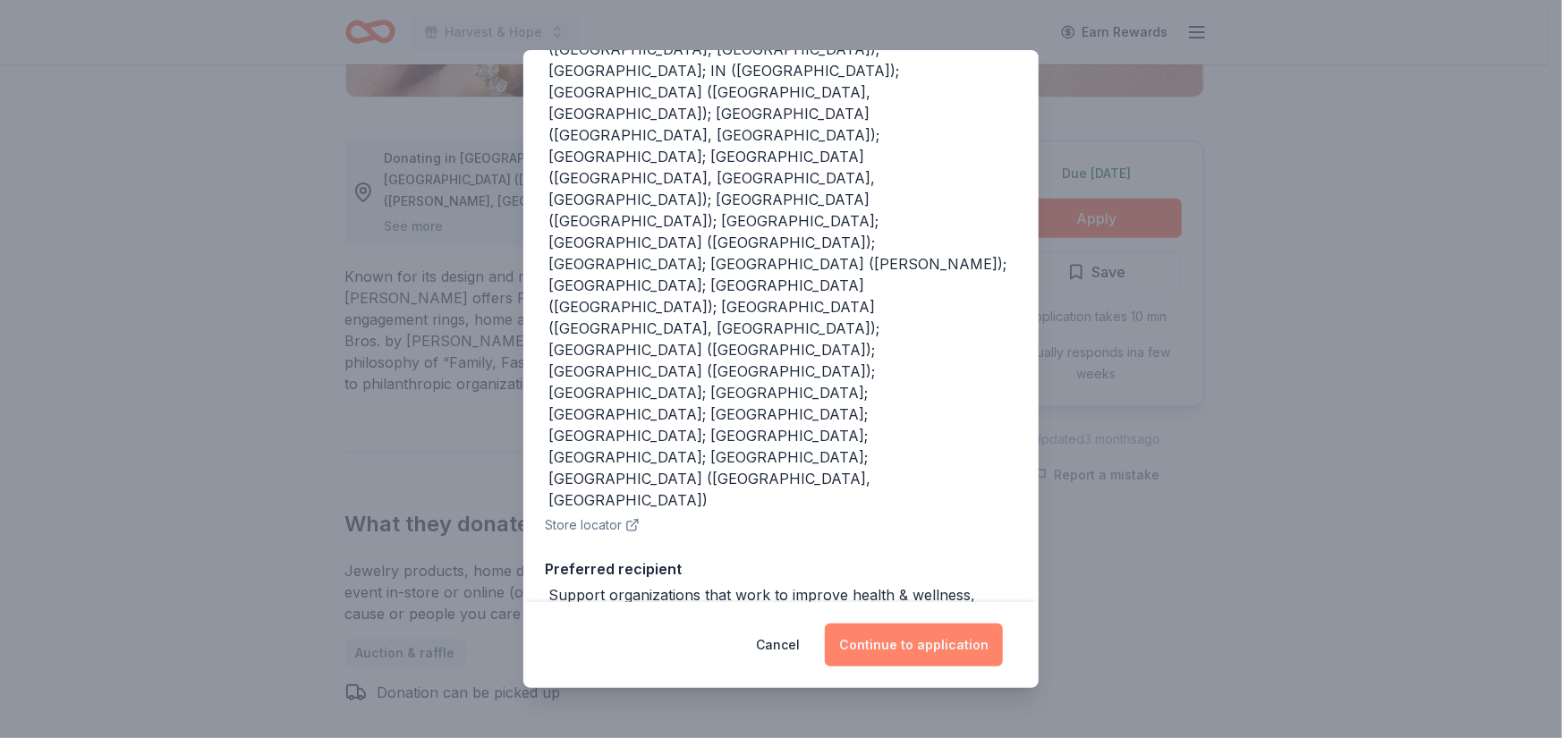
click at [923, 624] on button "Continue to application" at bounding box center [914, 645] width 178 height 43
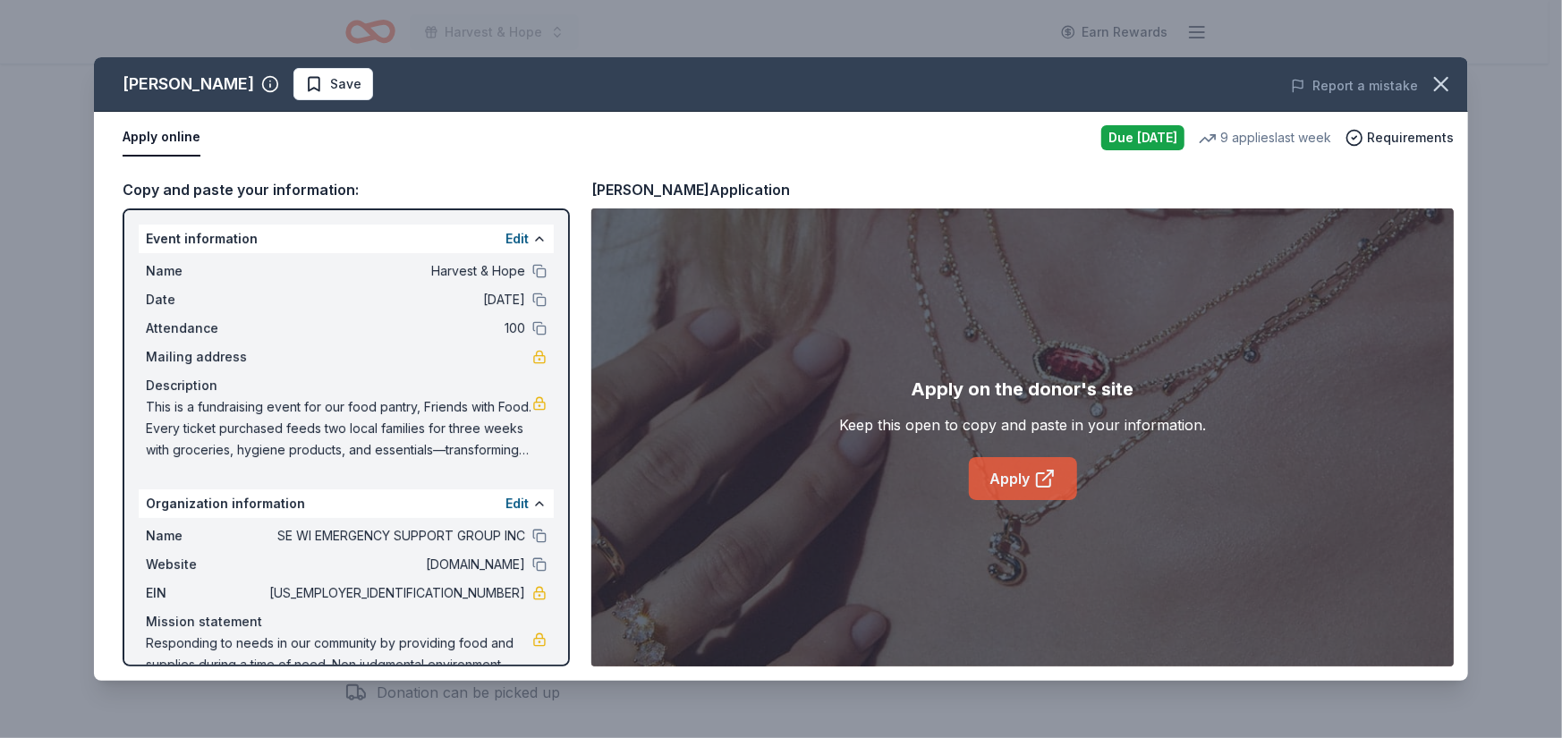
click at [1016, 500] on link "Apply" at bounding box center [1023, 478] width 108 height 43
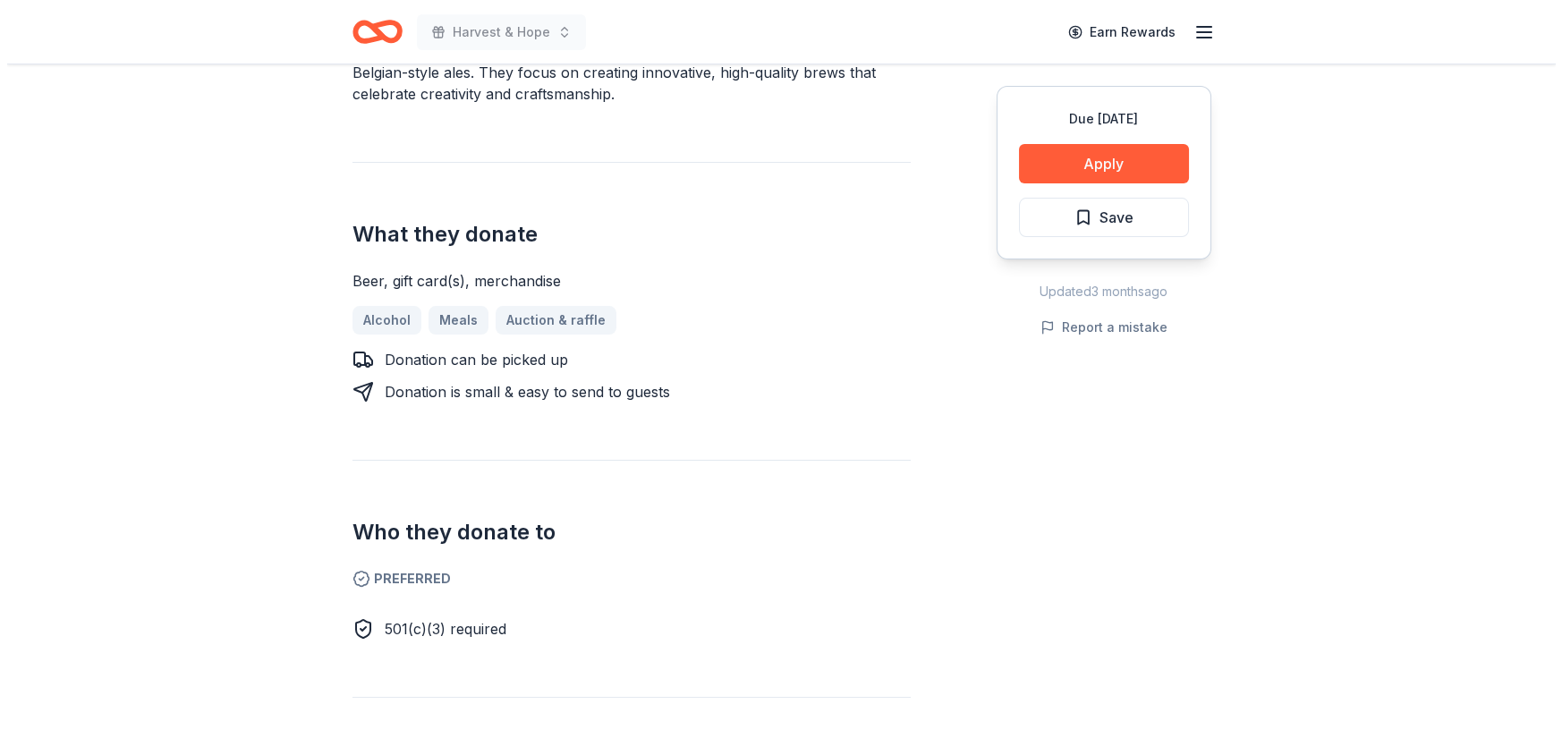
scroll to position [804, 0]
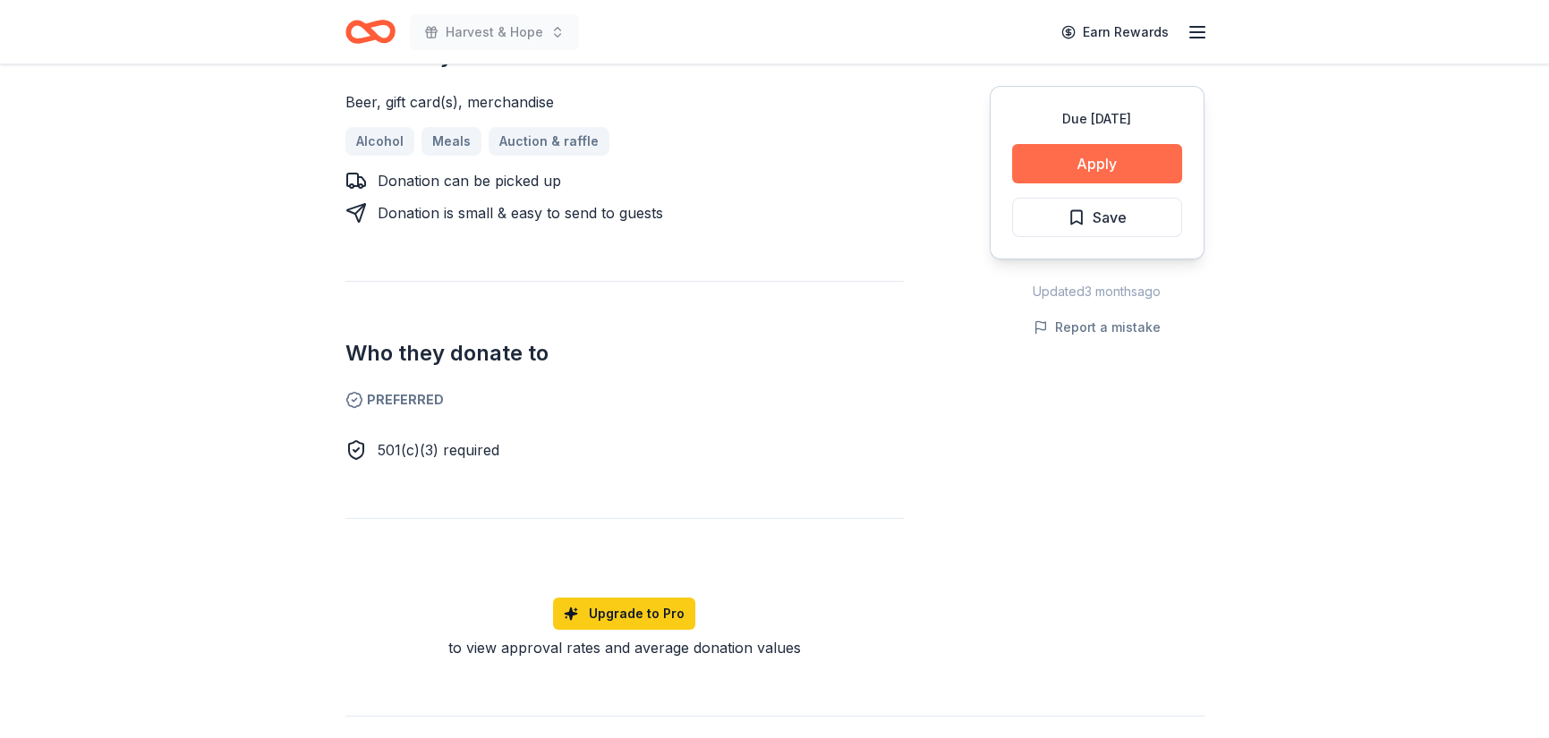
click at [1017, 183] on button "Apply" at bounding box center [1097, 163] width 170 height 39
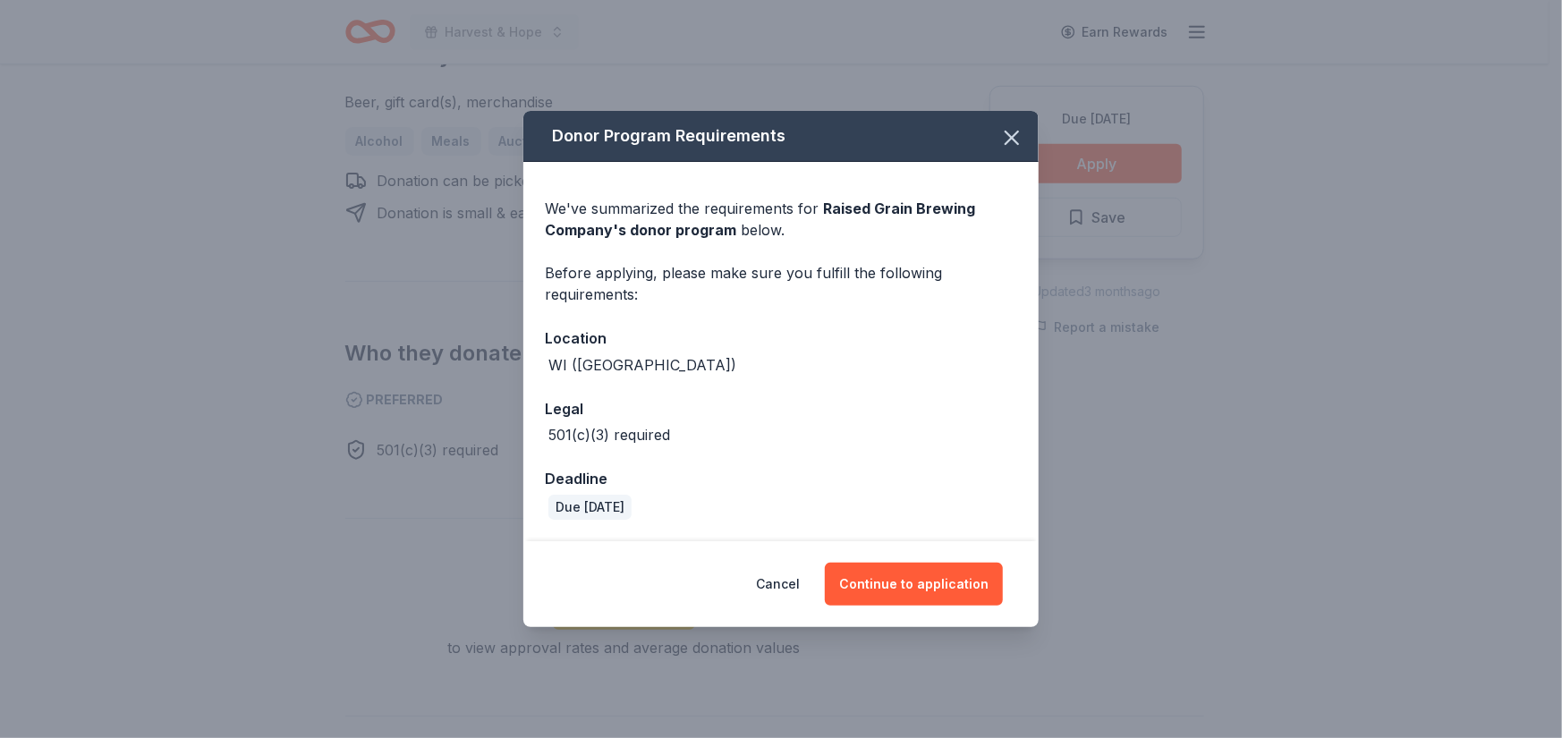
scroll to position [147, 0]
click at [971, 606] on button "Continue to application" at bounding box center [914, 584] width 178 height 43
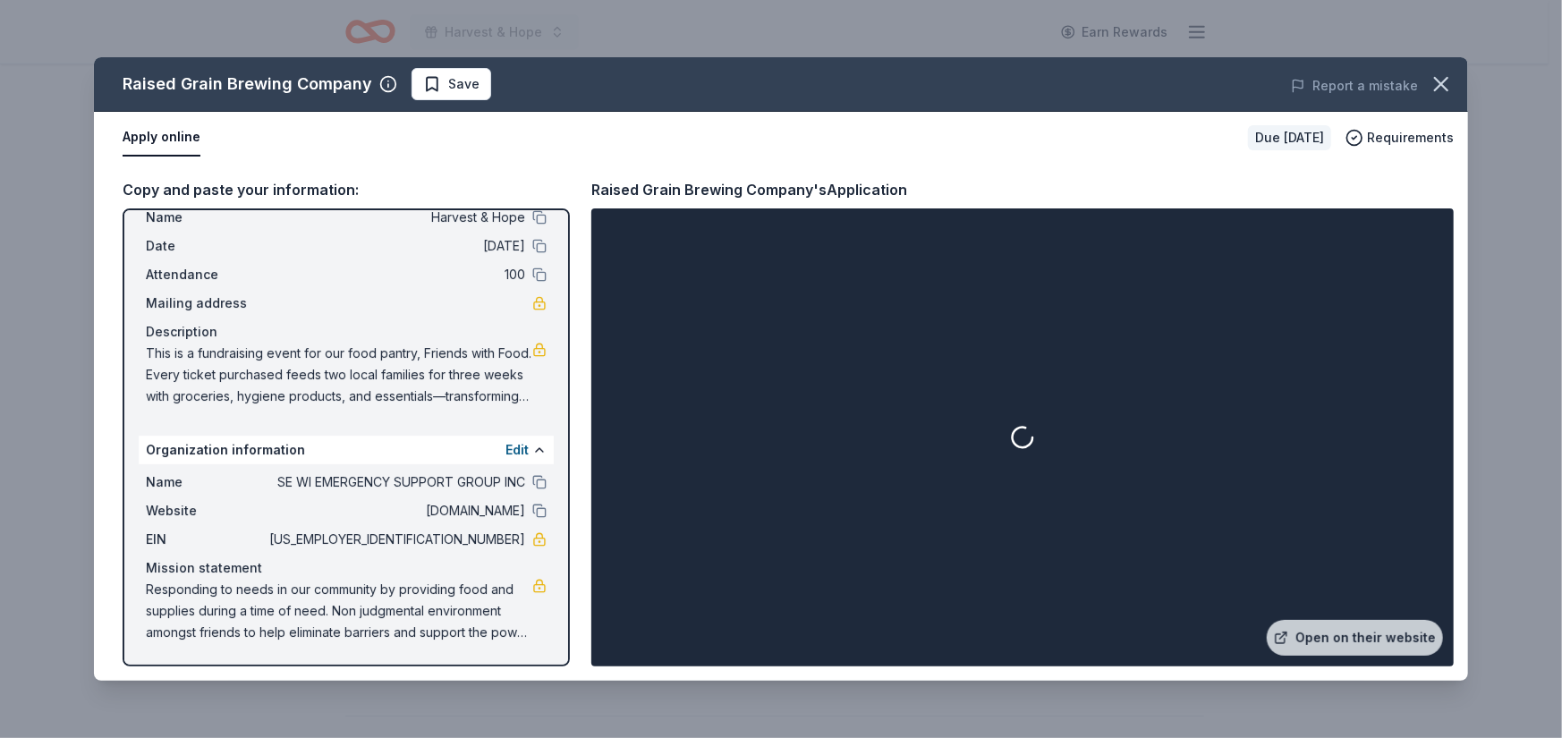
scroll to position [179, 0]
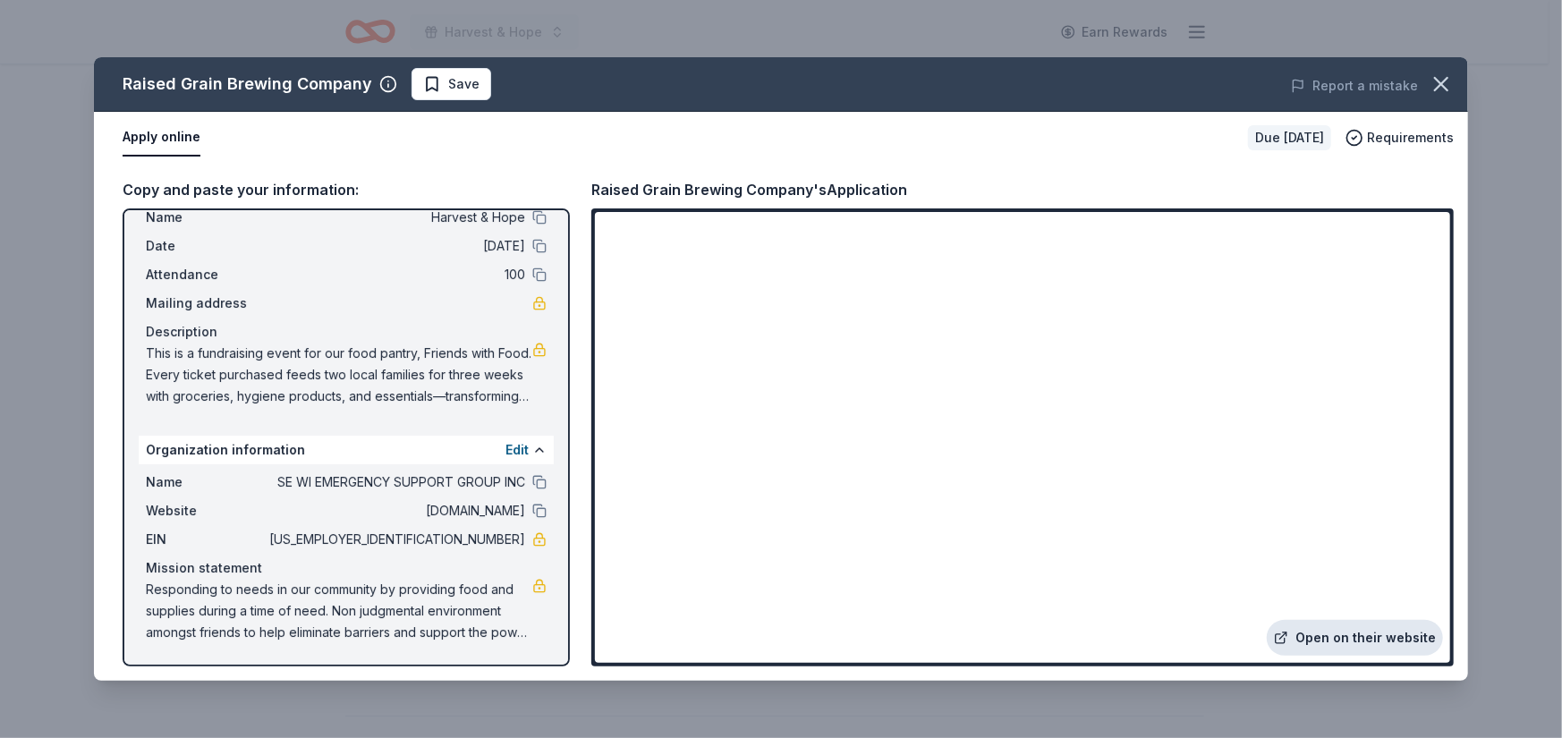
click at [1267, 620] on link "Open on their website" at bounding box center [1355, 638] width 176 height 36
